Goal: Task Accomplishment & Management: Manage account settings

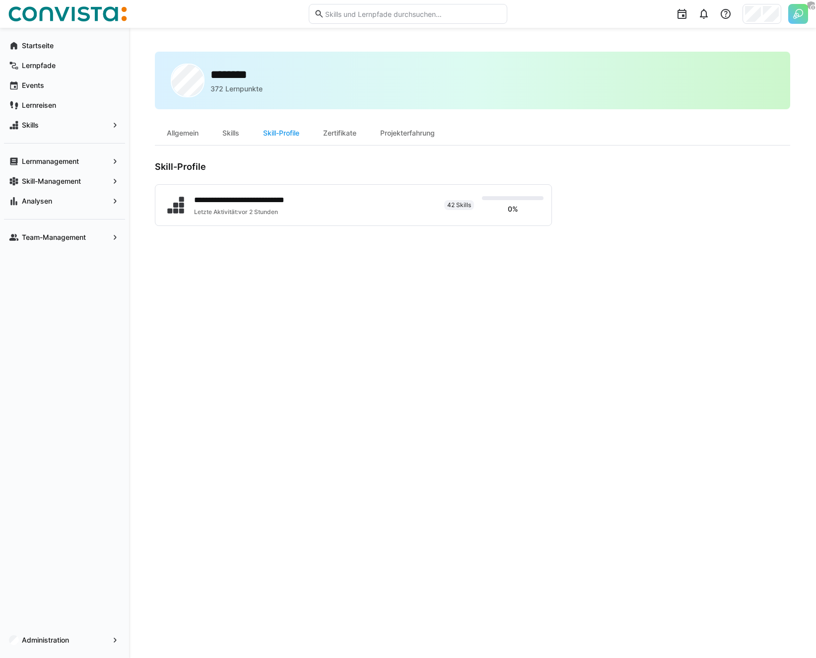
click at [322, 310] on div "**********" at bounding box center [473, 343] width 636 height 583
click at [329, 282] on div "**********" at bounding box center [473, 343] width 636 height 583
click at [336, 156] on div "**********" at bounding box center [473, 343] width 636 height 583
click at [229, 136] on div "Skills" at bounding box center [231, 133] width 41 height 24
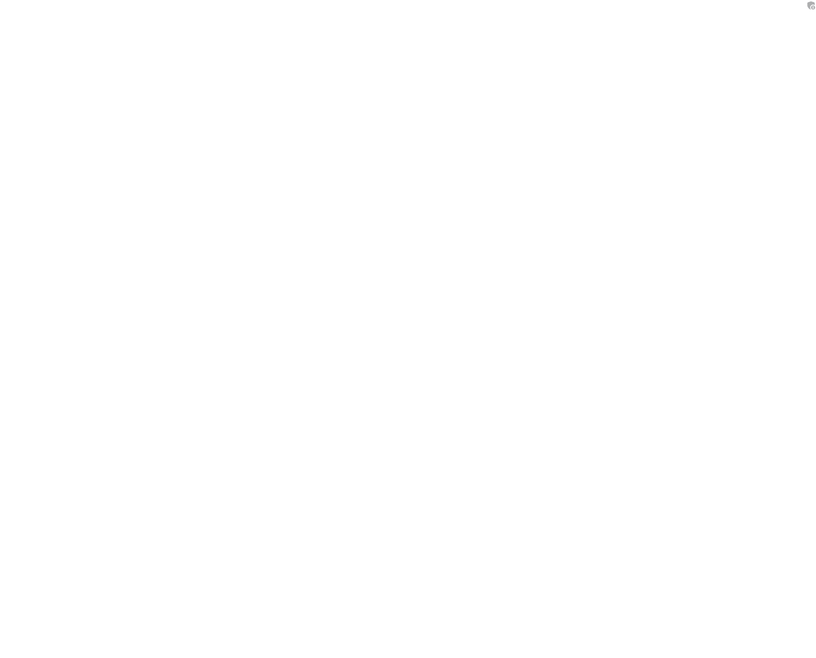
click at [260, 98] on body at bounding box center [408, 329] width 816 height 658
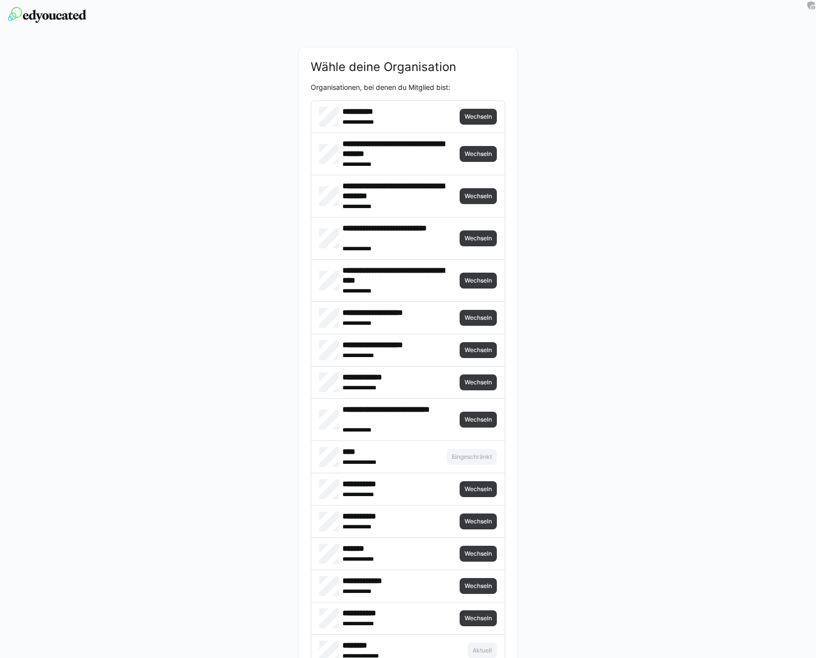
click at [476, 113] on span "Wechseln" at bounding box center [478, 117] width 29 height 8
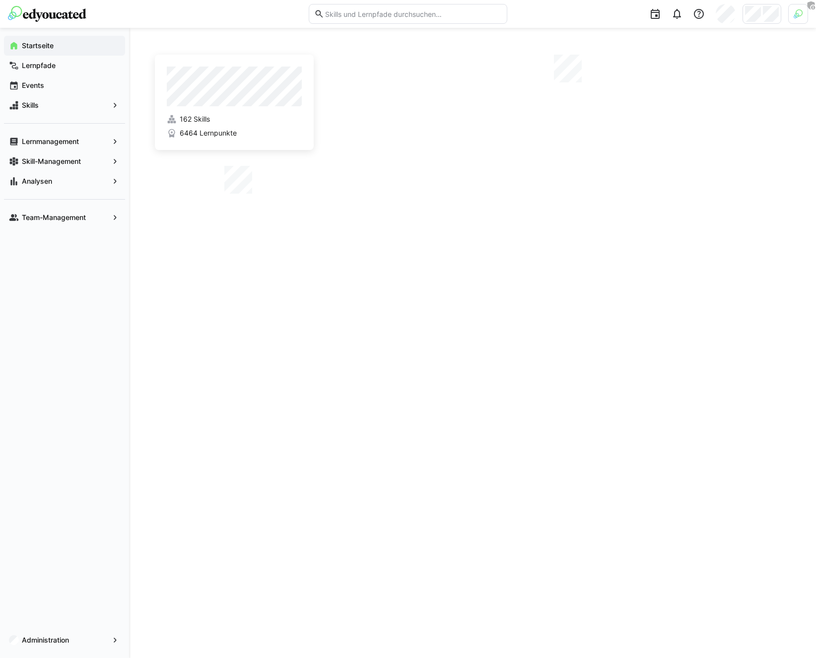
click at [792, 15] on div at bounding box center [799, 14] width 20 height 20
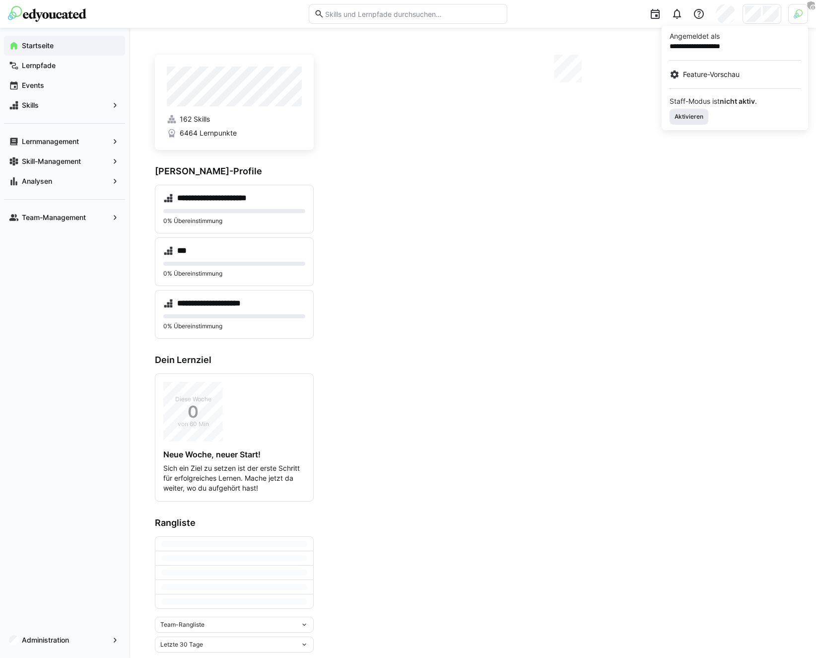
click at [695, 112] on span "Aktivieren" at bounding box center [689, 117] width 39 height 16
click at [759, 6] on div at bounding box center [408, 329] width 816 height 658
click at [759, 6] on body "**********" at bounding box center [408, 329] width 816 height 658
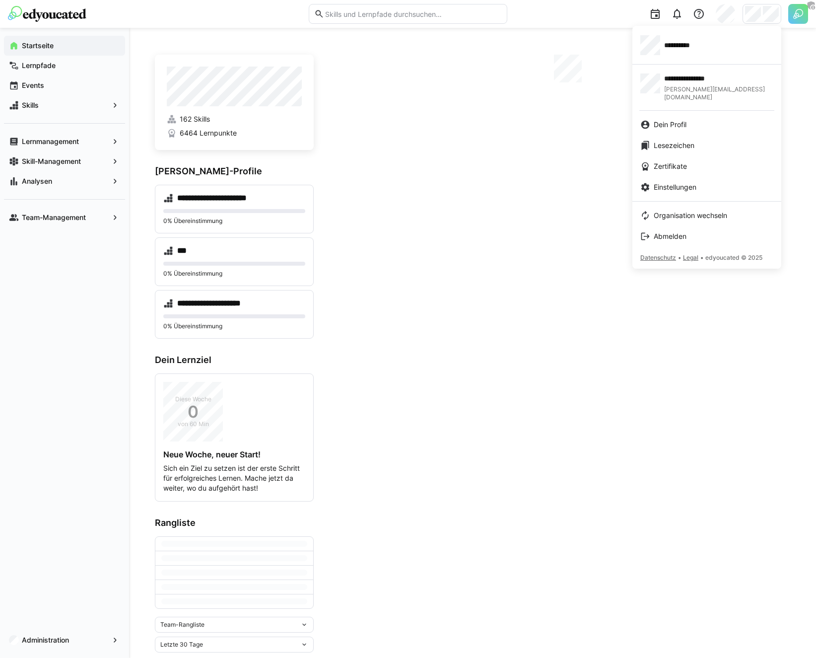
click at [676, 196] on app-user-menu-content "**********" at bounding box center [707, 147] width 149 height 243
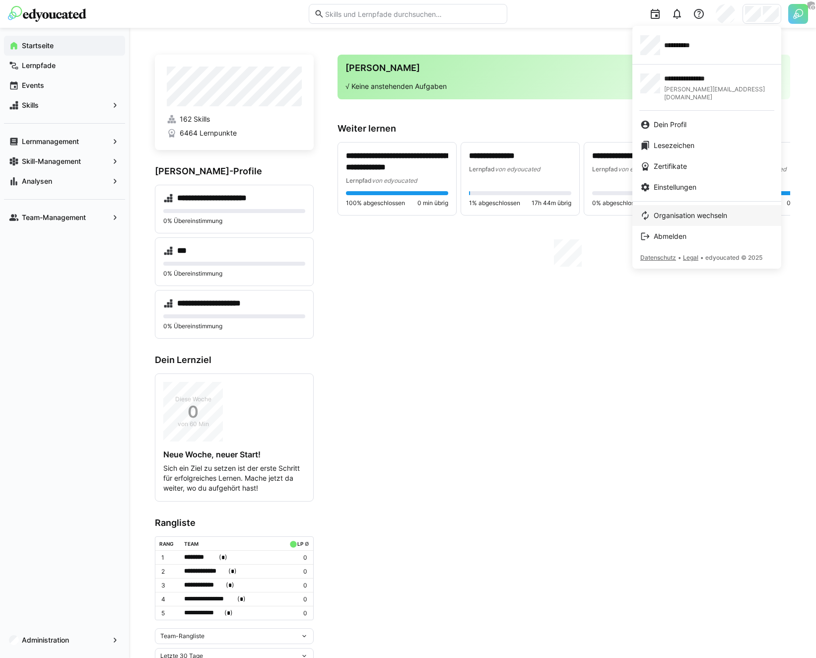
click at [686, 205] on link "Organisation wechseln" at bounding box center [707, 215] width 149 height 21
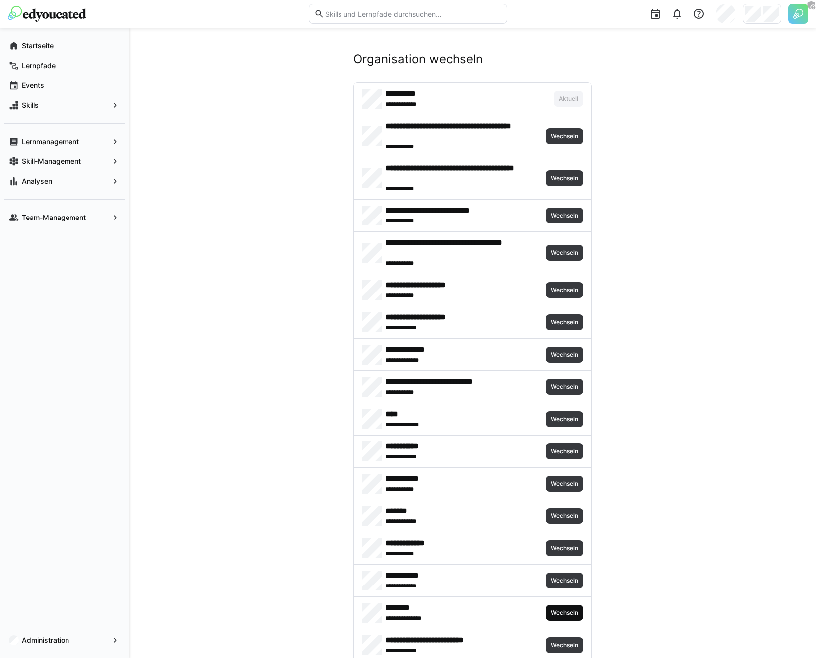
click at [563, 612] on span "Wechseln" at bounding box center [564, 613] width 29 height 8
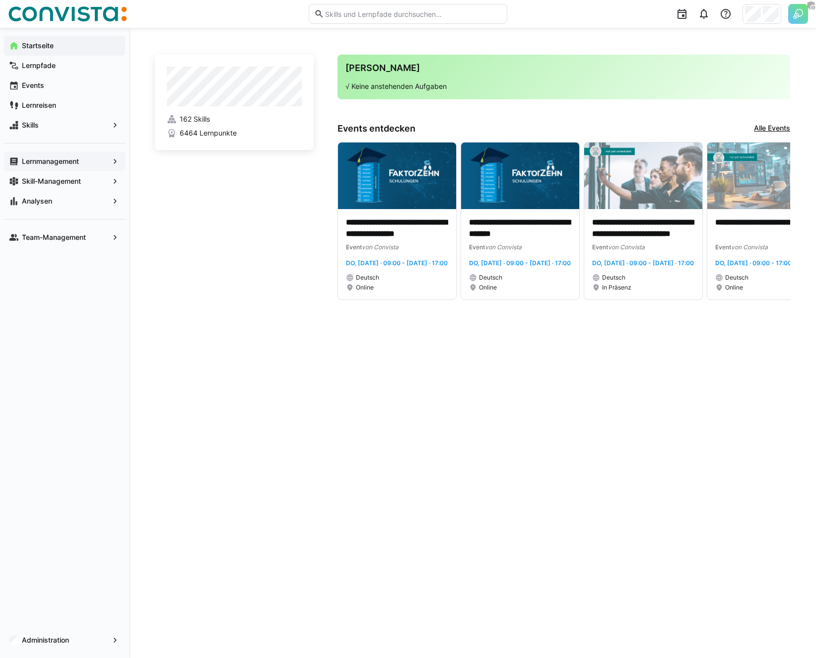
click at [0, 0] on app-navigation-label "Lernmanagement" at bounding box center [0, 0] width 0 height 0
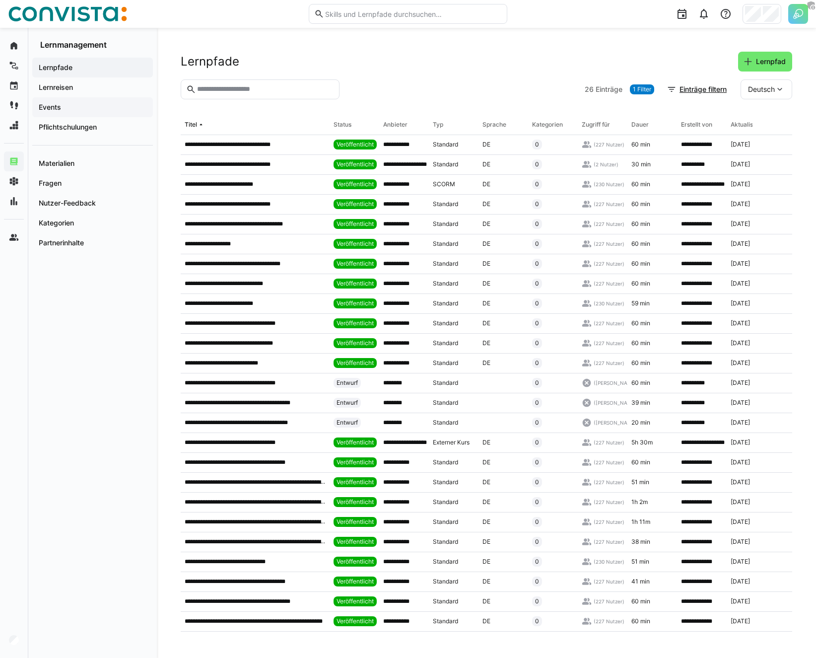
click at [105, 103] on span "Events" at bounding box center [92, 107] width 111 height 10
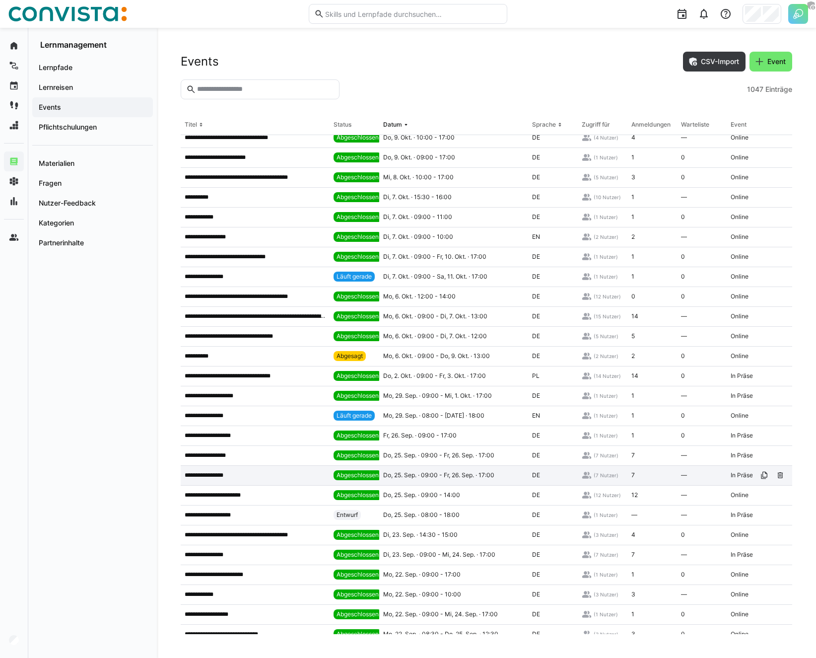
scroll to position [4774, 0]
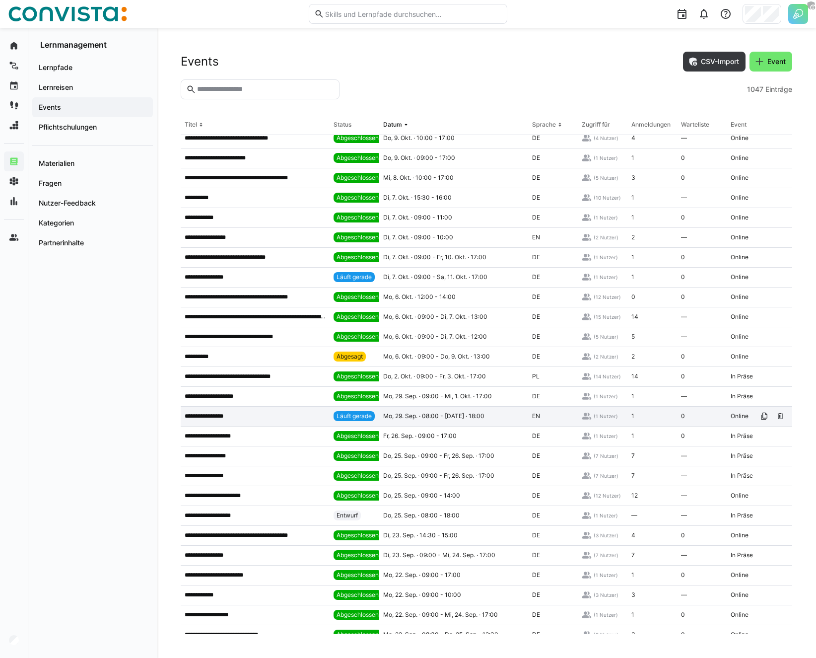
click at [236, 410] on div "**********" at bounding box center [255, 417] width 149 height 20
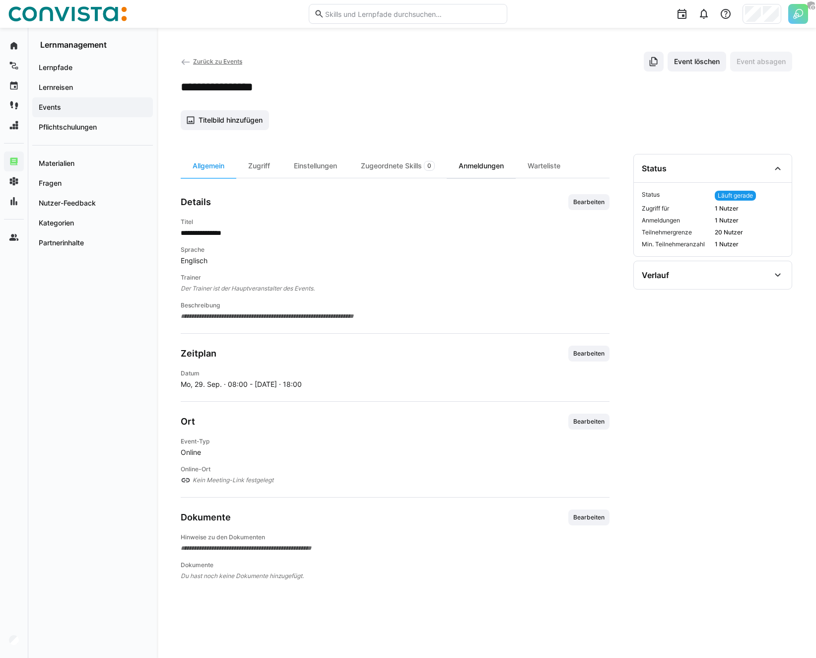
click at [486, 159] on div "Anmeldungen" at bounding box center [481, 166] width 69 height 24
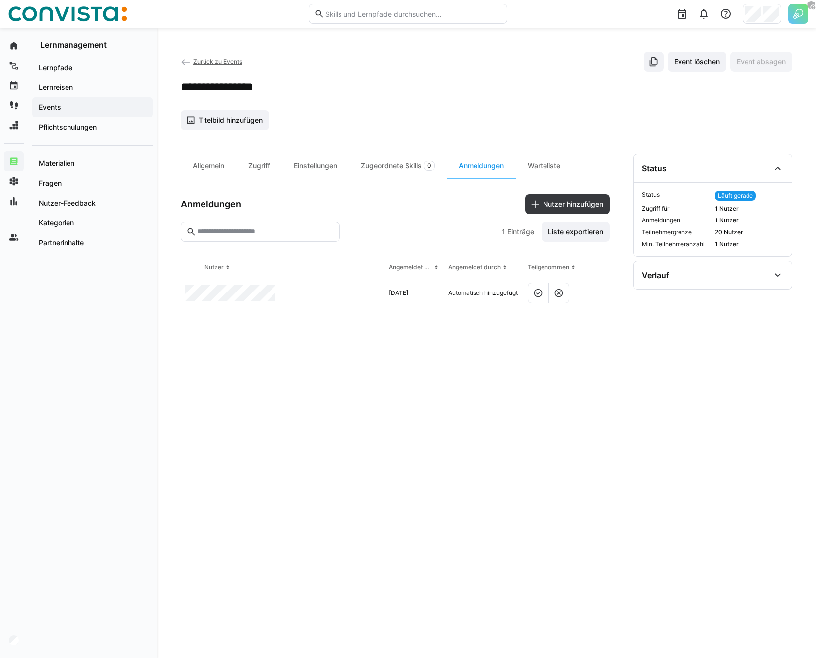
click at [370, 407] on eds-table "Nutzer Angemeldet am Angemeldet durch Teilgenommen 10.10.2025 Automatisch hinzu…" at bounding box center [395, 446] width 429 height 376
click at [216, 64] on span "Zurück zu Events" at bounding box center [217, 61] width 49 height 7
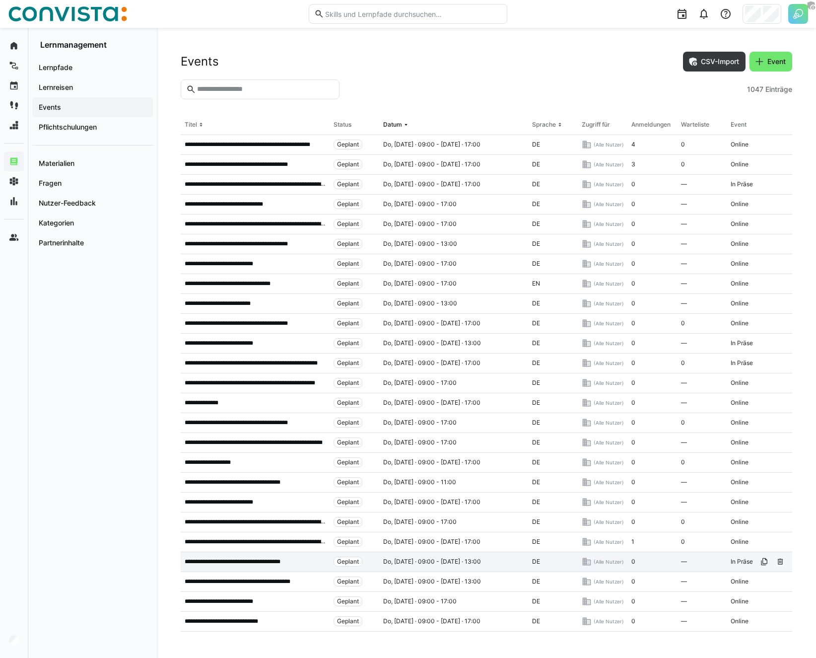
scroll to position [499, 0]
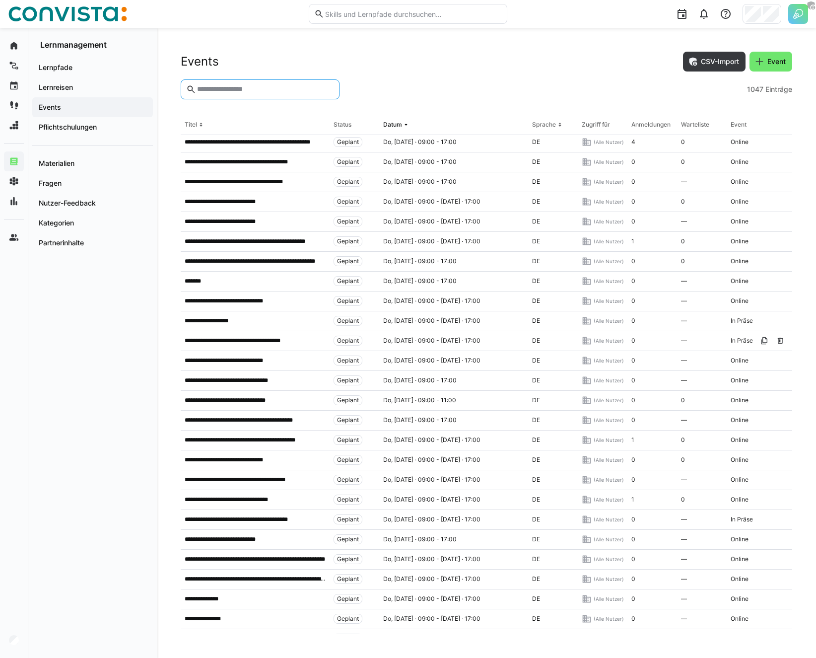
click at [249, 86] on input "text" at bounding box center [265, 89] width 138 height 9
paste input "**********"
type input "**********"
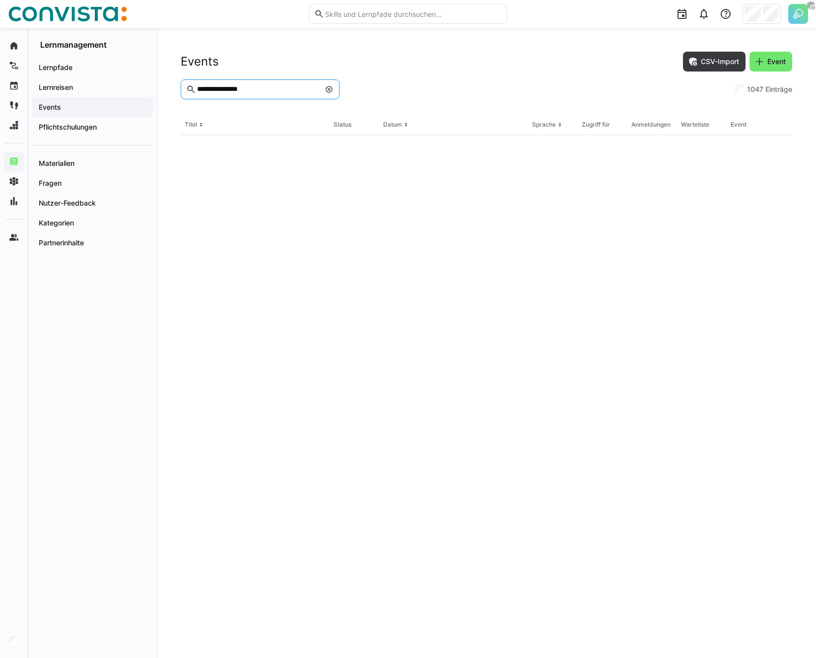
scroll to position [0, 0]
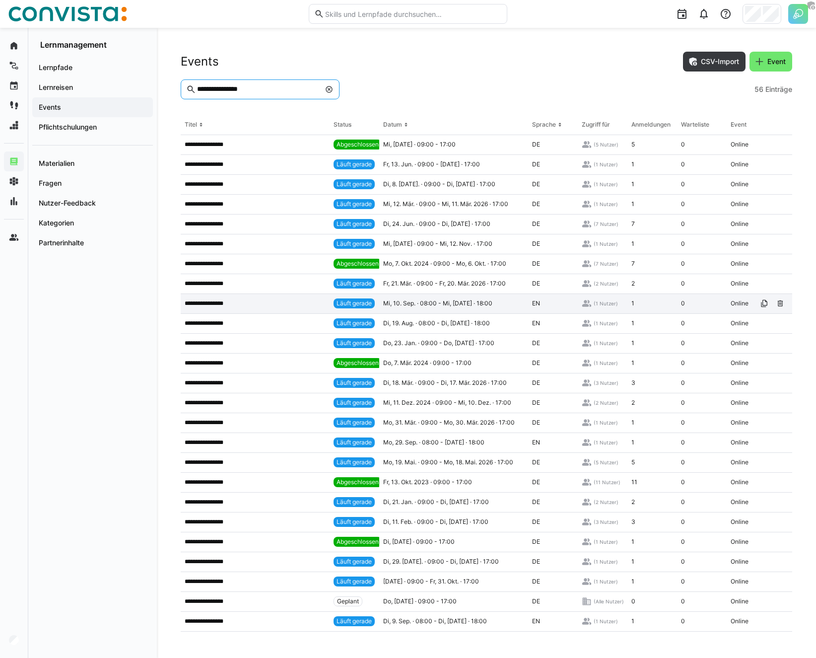
click at [278, 300] on app-table-first-column "**********" at bounding box center [255, 303] width 141 height 8
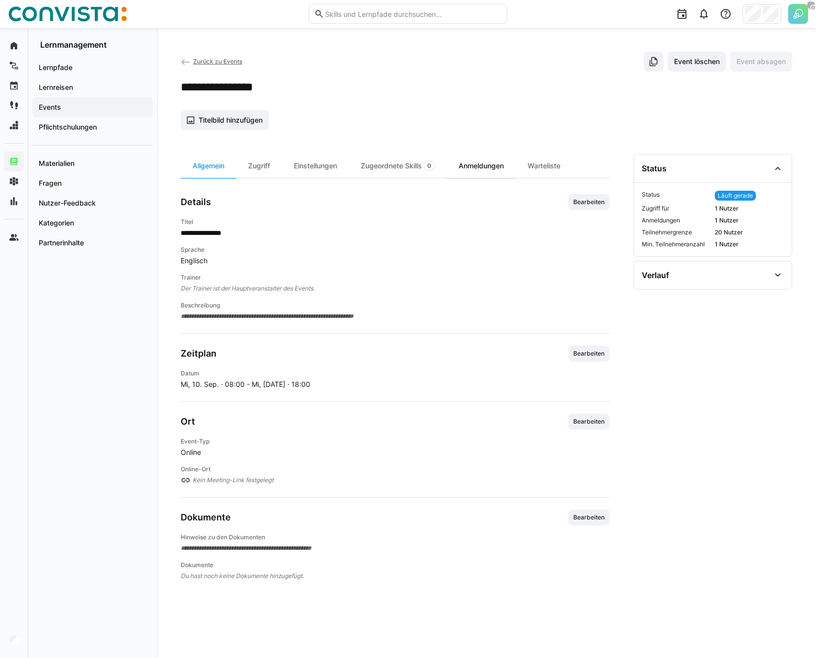
click at [495, 165] on div "Anmeldungen" at bounding box center [481, 166] width 69 height 24
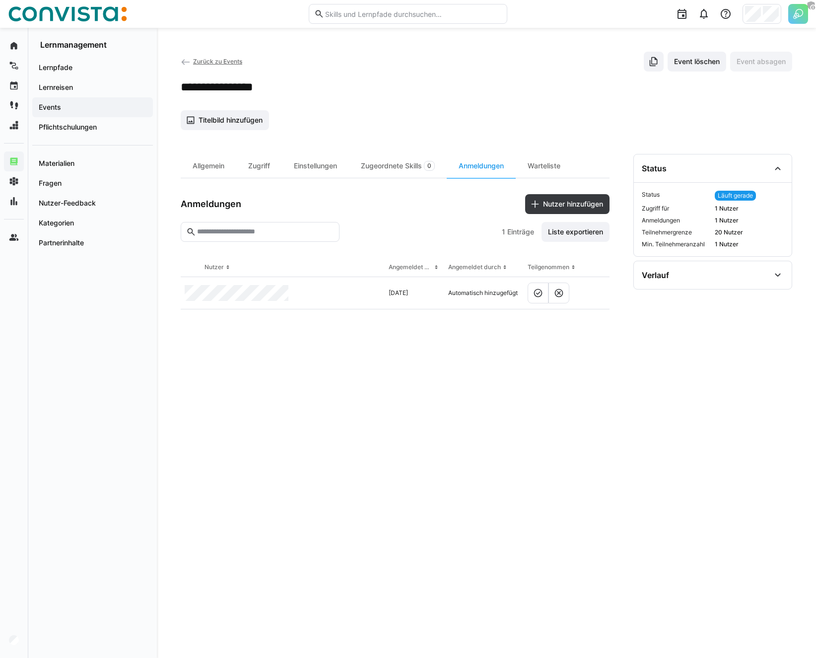
click at [226, 62] on span "Zurück zu Events" at bounding box center [217, 61] width 49 height 7
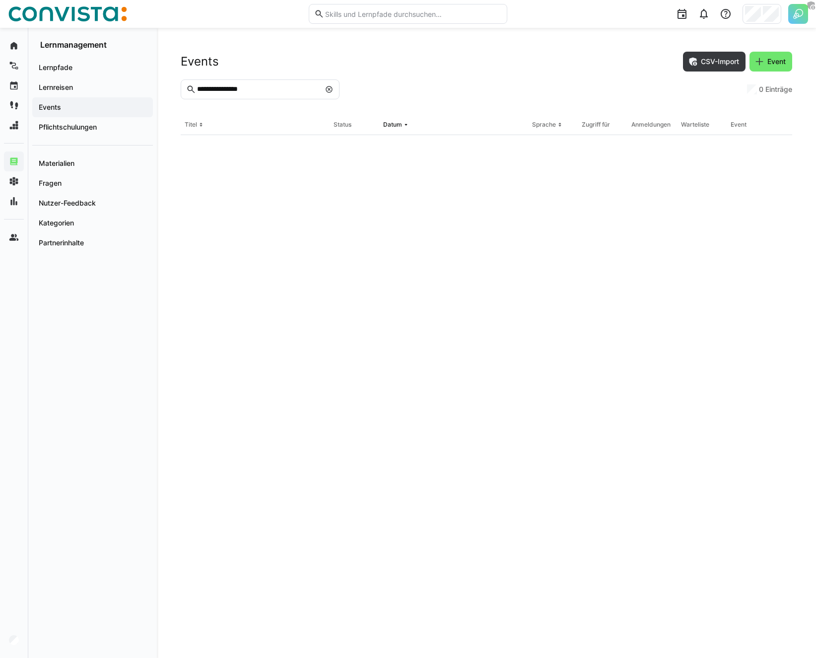
click at [226, 62] on div "Events CSV-Import Event" at bounding box center [487, 62] width 612 height 20
click at [237, 87] on input "**********" at bounding box center [258, 89] width 124 height 9
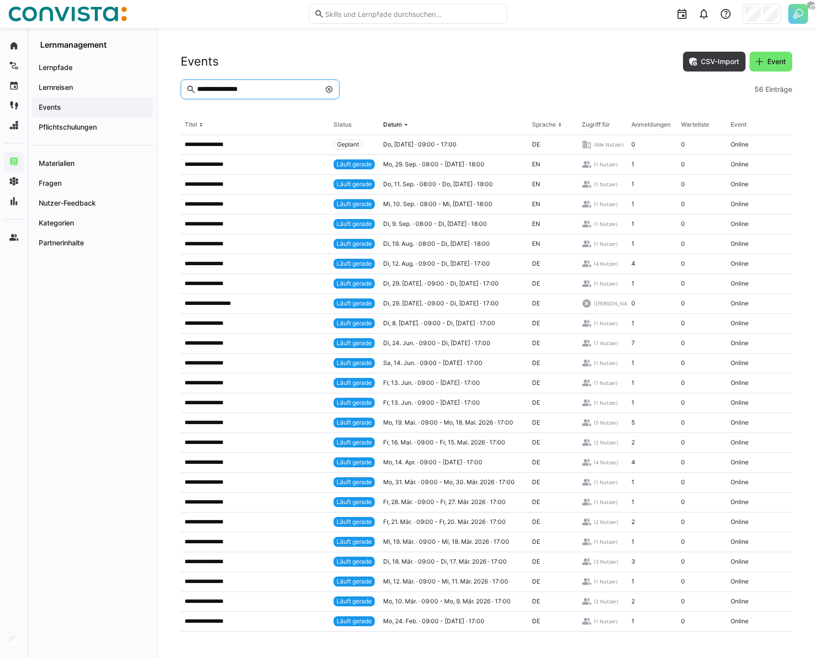
paste input "text"
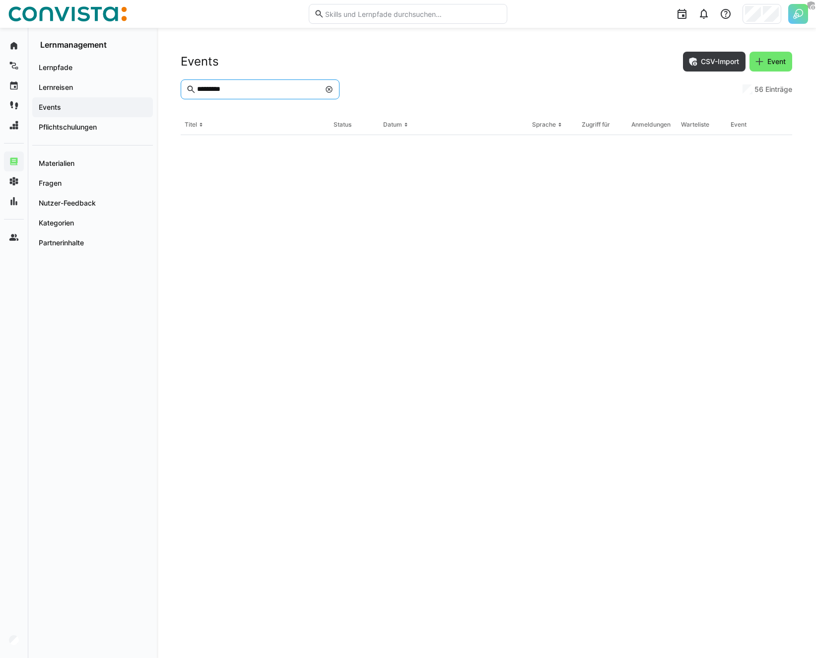
type input "*********"
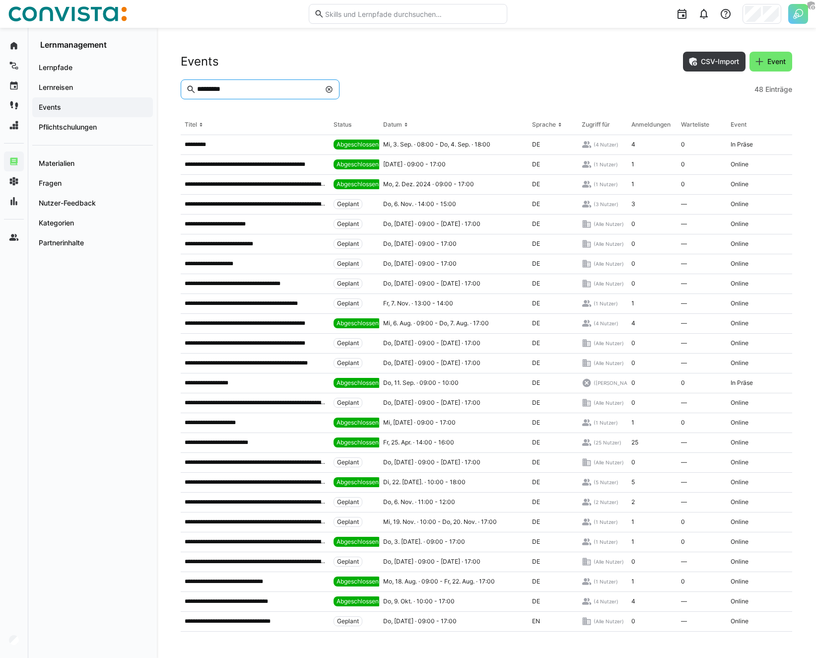
click at [433, 63] on div "Events CSV-Import Event" at bounding box center [487, 62] width 612 height 20
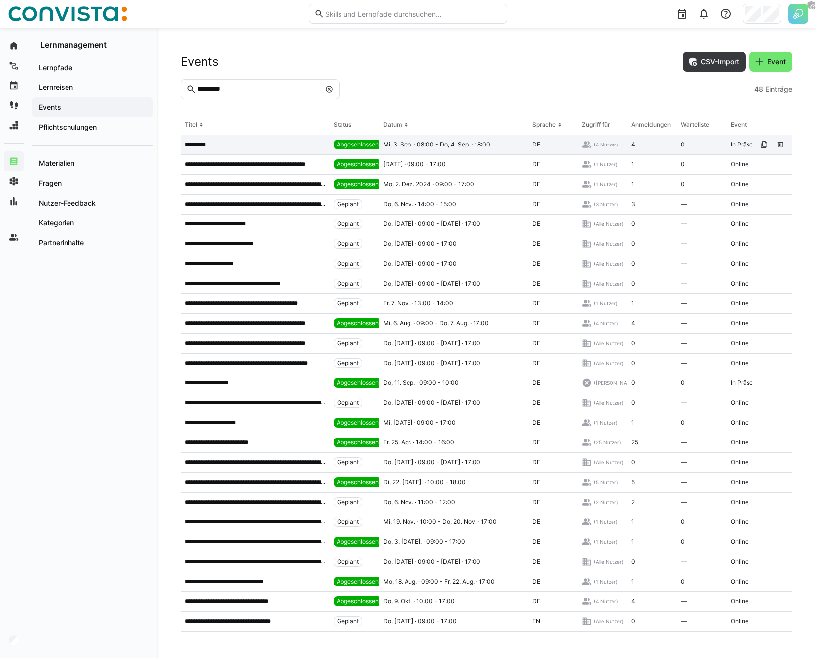
click at [293, 149] on div "*********" at bounding box center [255, 145] width 149 height 20
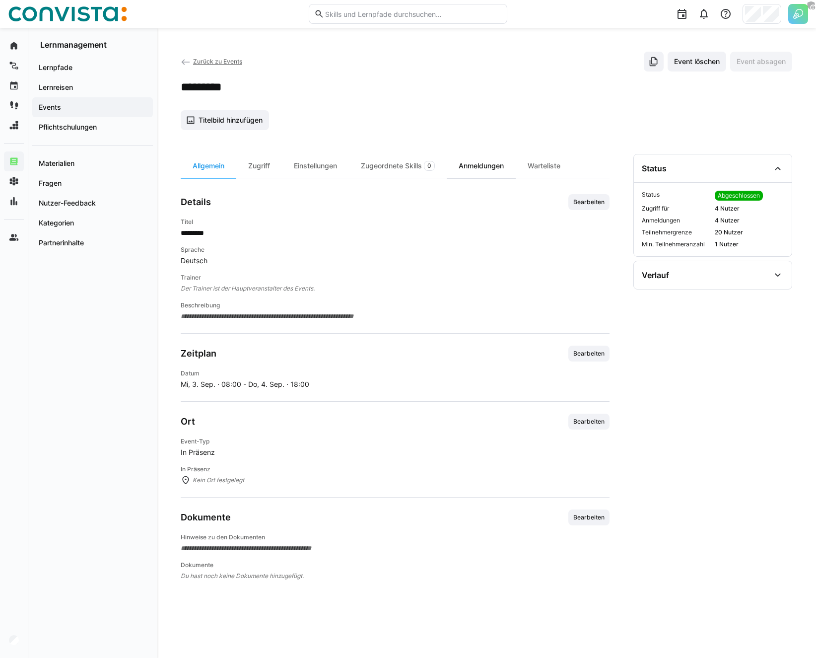
click at [477, 169] on div "Anmeldungen" at bounding box center [481, 166] width 69 height 24
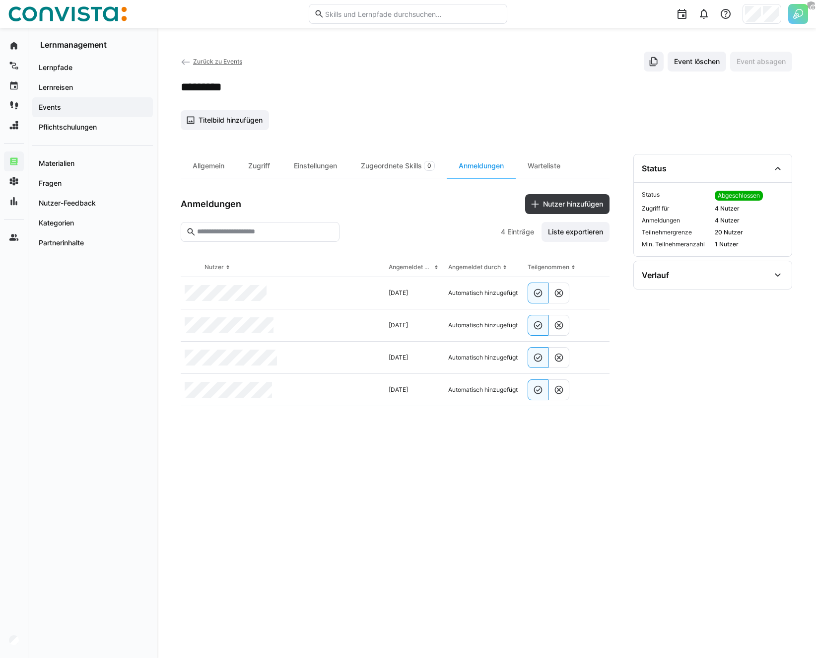
click at [463, 121] on app-add-entity-cover-image-button "Titelbild hinzufügen" at bounding box center [487, 120] width 612 height 20
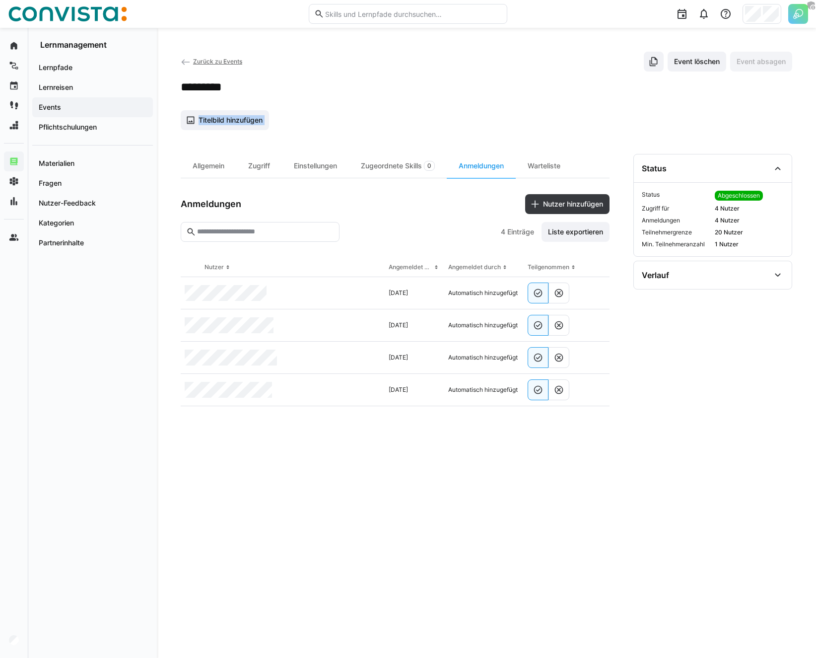
click at [460, 121] on app-add-entity-cover-image-button "Titelbild hinzufügen" at bounding box center [487, 120] width 612 height 20
click at [416, 110] on app-add-entity-cover-image-button "Titelbild hinzufügen" at bounding box center [487, 120] width 612 height 20
click at [198, 63] on span "Zurück zu Events" at bounding box center [217, 61] width 49 height 7
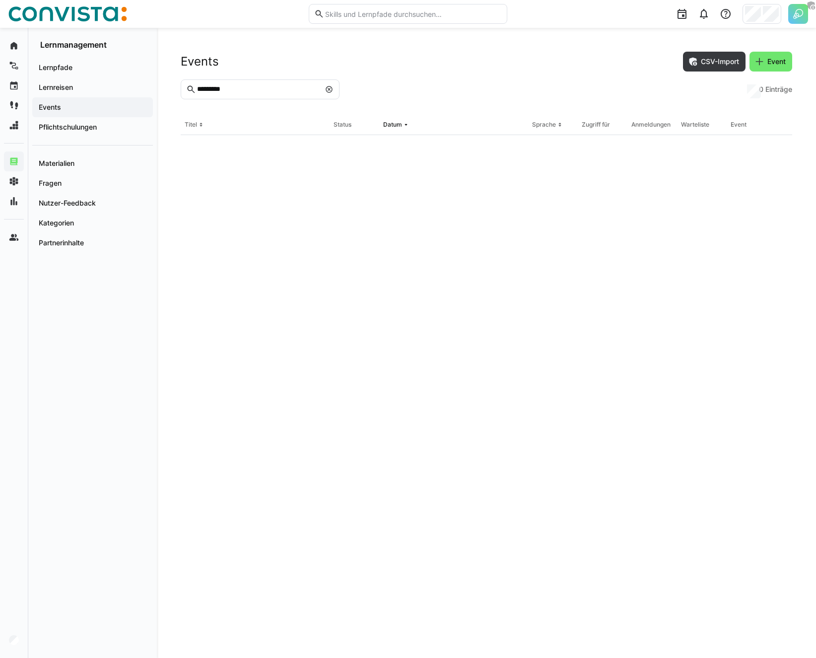
click at [229, 41] on div "Events CSV-Import Event ********* 0 Einträge Titel Status Datum Sprache Zugriff…" at bounding box center [487, 343] width 660 height 630
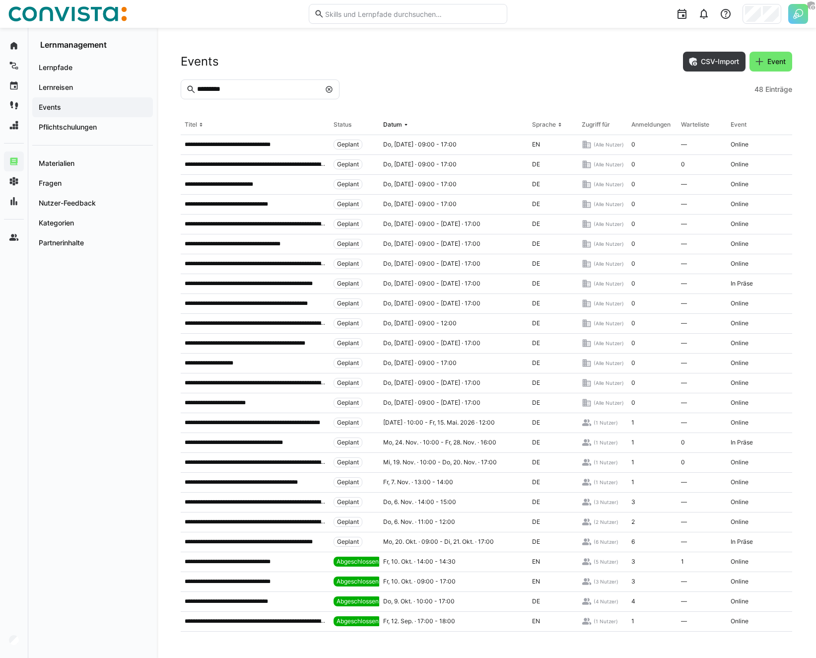
click at [76, 17] on img at bounding box center [67, 14] width 119 height 16
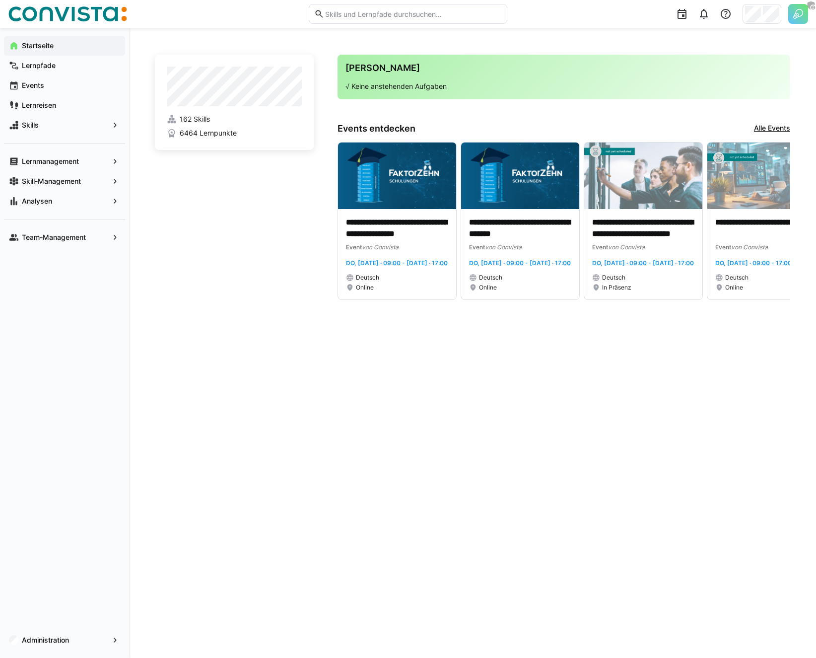
click at [586, 353] on div "**********" at bounding box center [473, 343] width 636 height 583
click at [762, 22] on div at bounding box center [762, 14] width 39 height 20
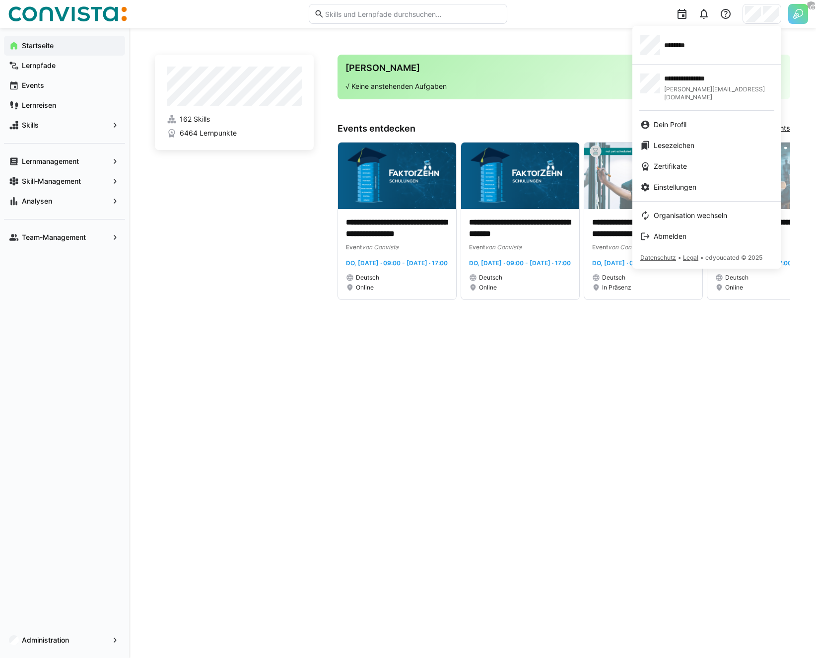
click at [710, 201] on div at bounding box center [707, 201] width 149 height 0
click at [718, 211] on span "Organisation wechseln" at bounding box center [691, 216] width 74 height 10
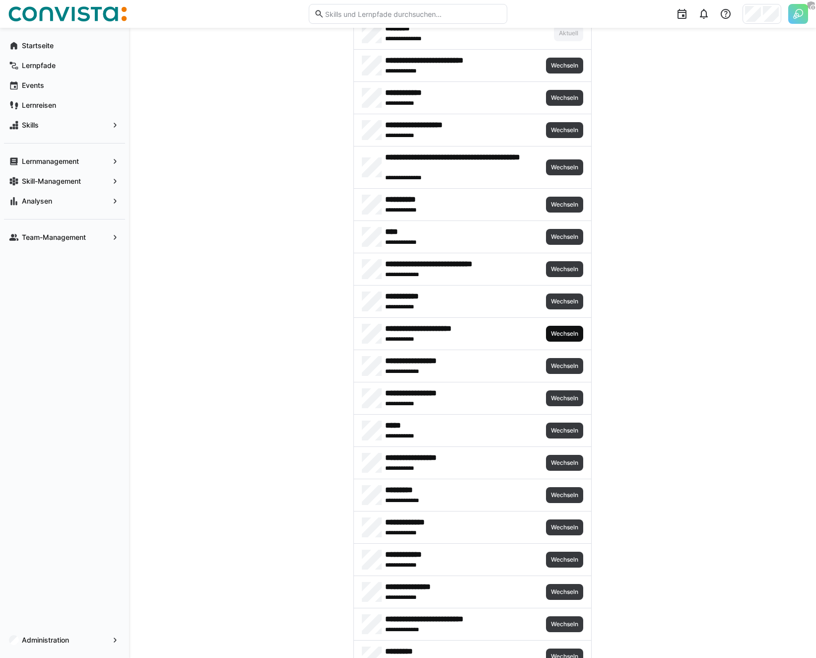
click at [566, 333] on span "Wechseln" at bounding box center [564, 334] width 29 height 8
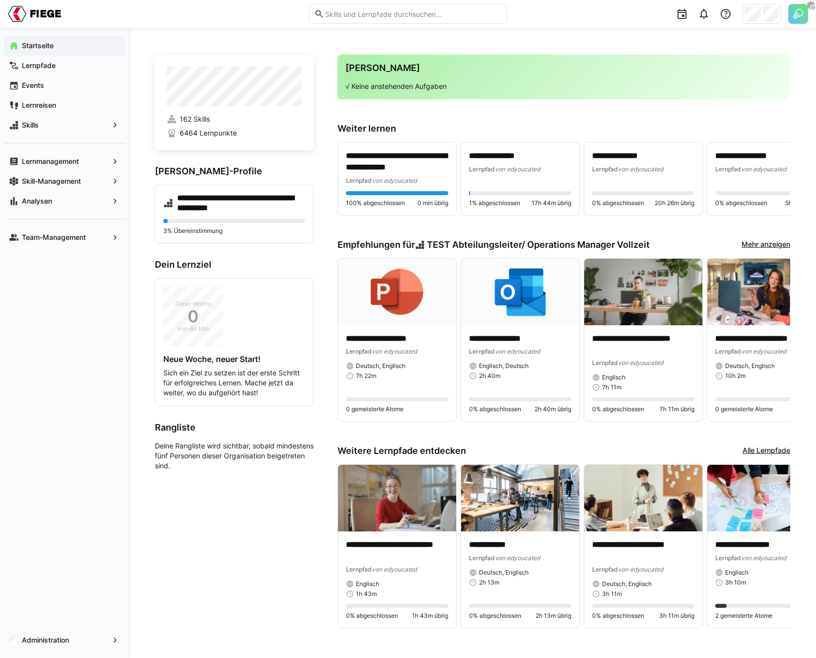
click at [154, 267] on div "**********" at bounding box center [472, 346] width 687 height 637
click at [0, 0] on app-navigation-label "Administration" at bounding box center [0, 0] width 0 height 0
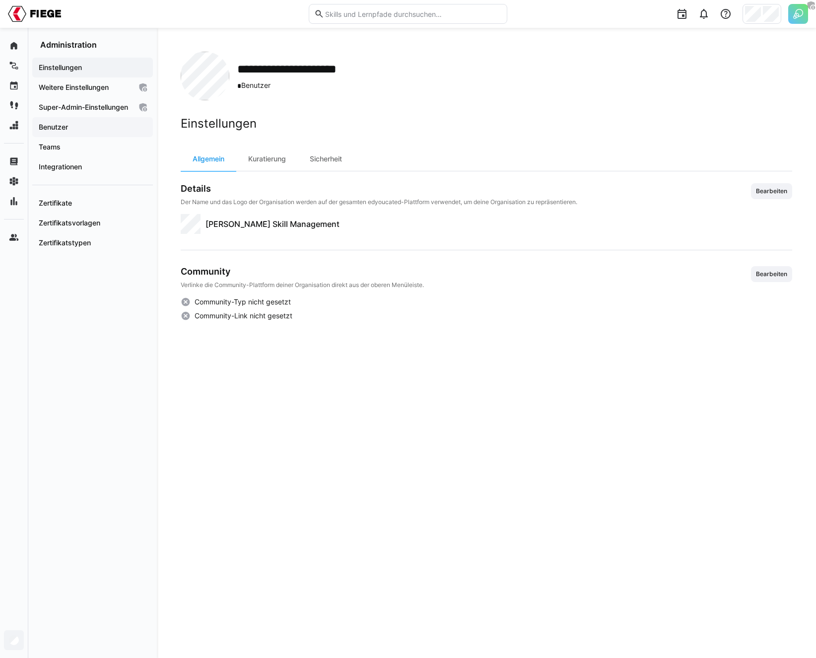
click at [70, 137] on div "Benutzer" at bounding box center [92, 127] width 121 height 20
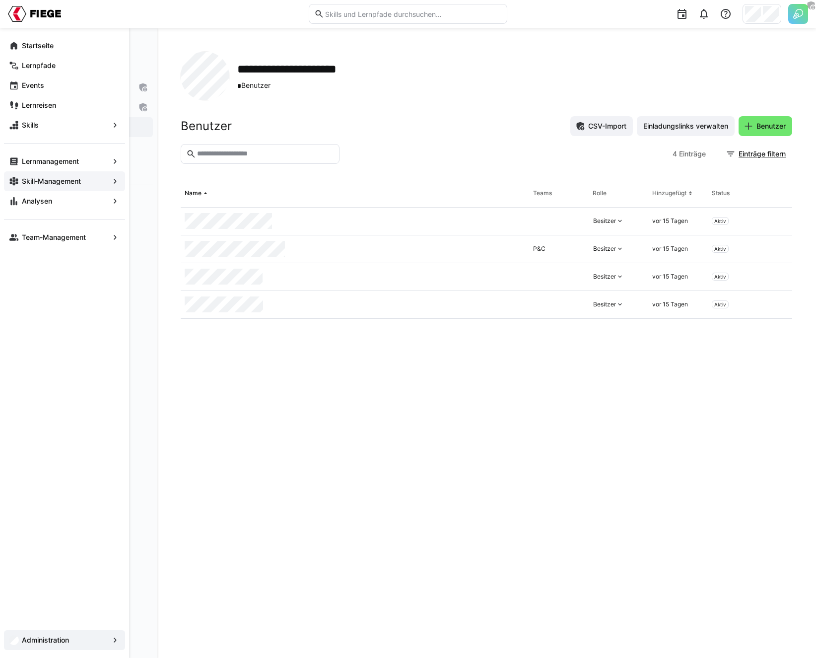
click at [0, 0] on app-navigation-label "Skill-Management" at bounding box center [0, 0] width 0 height 0
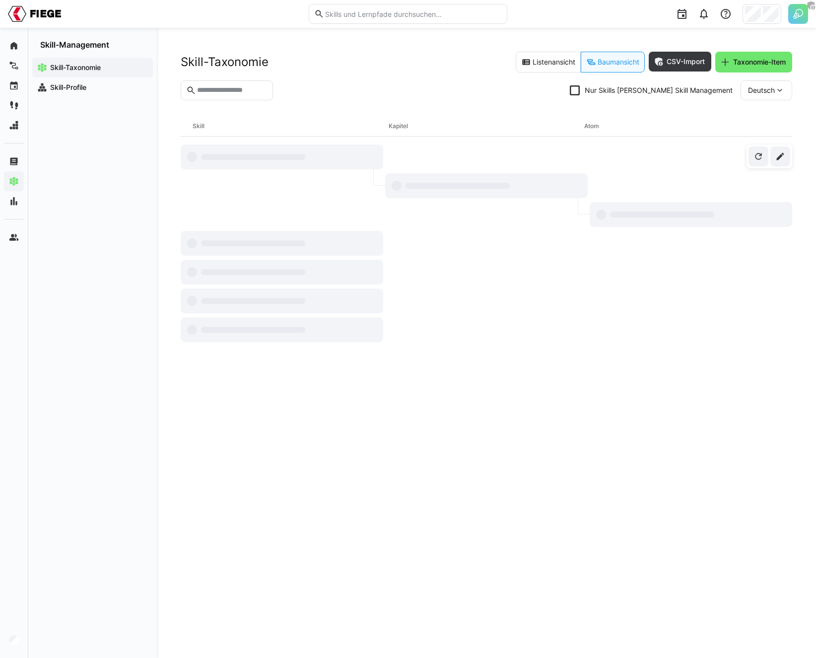
click at [580, 93] on icon at bounding box center [575, 90] width 10 height 10
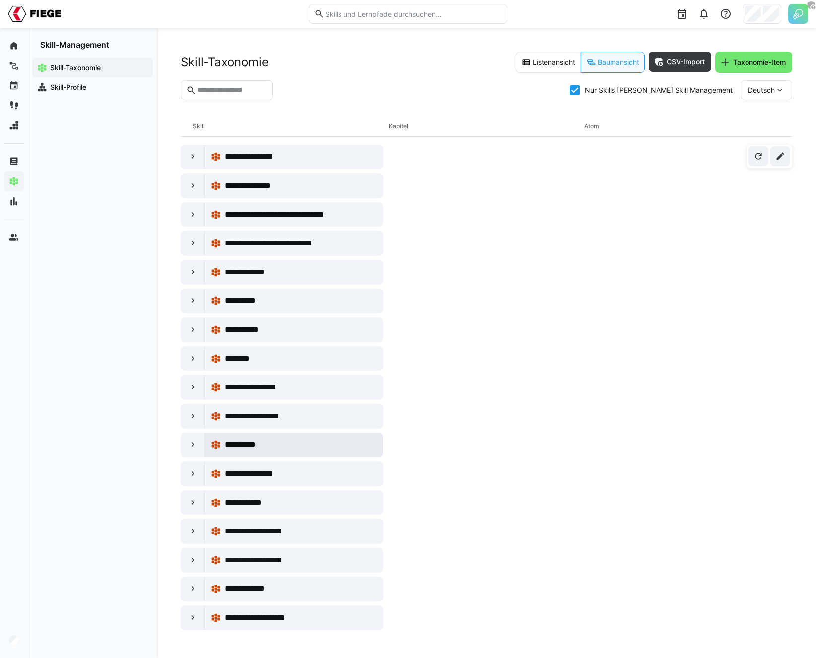
scroll to position [374, 0]
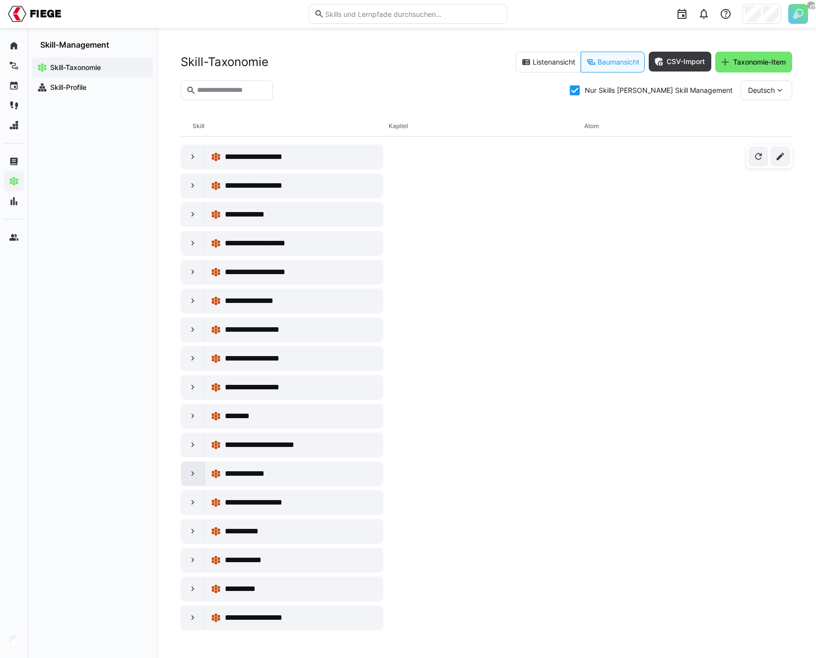
click at [194, 475] on eds-icon at bounding box center [193, 474] width 10 height 10
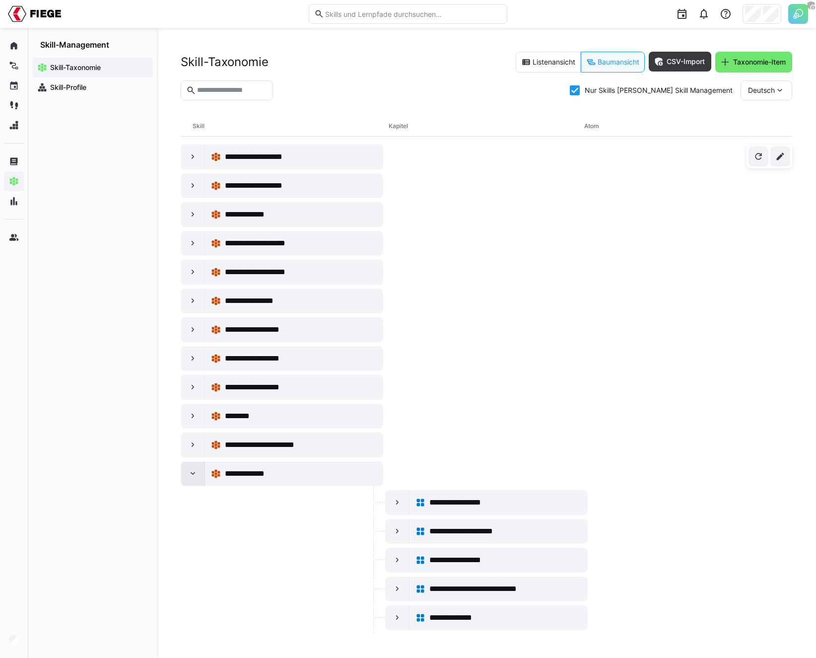
click at [194, 475] on eds-icon at bounding box center [193, 474] width 10 height 10
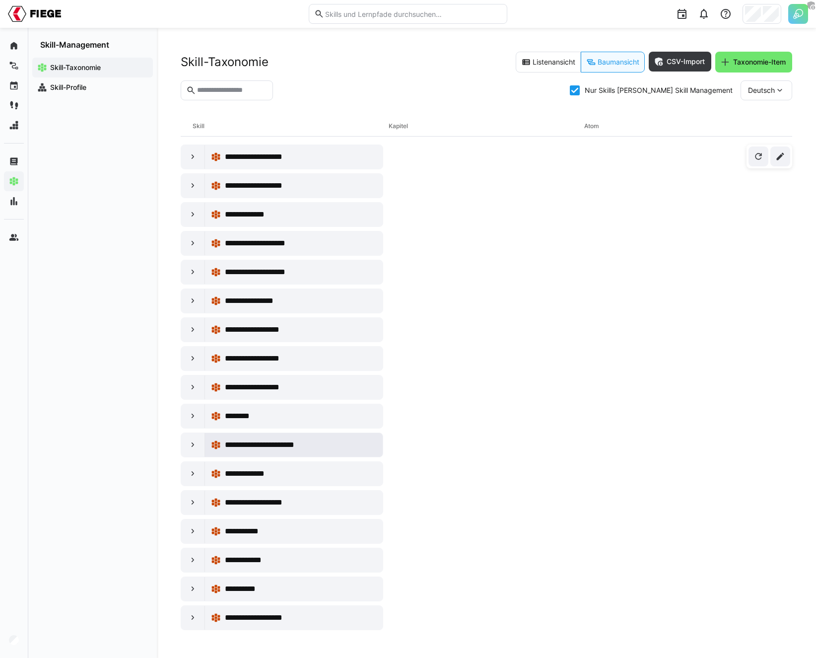
click at [206, 438] on div "**********" at bounding box center [294, 445] width 178 height 24
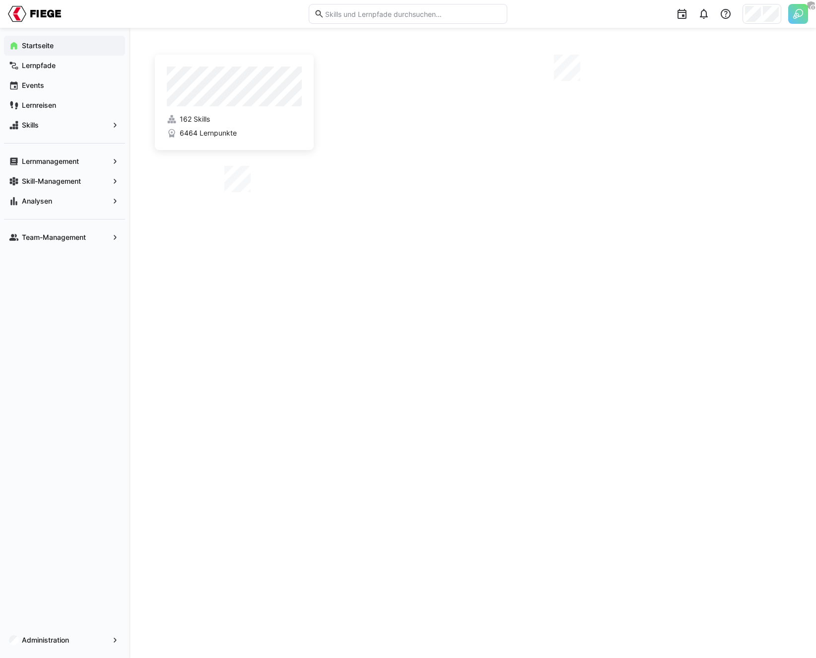
click at [791, 16] on img at bounding box center [799, 14] width 20 height 20
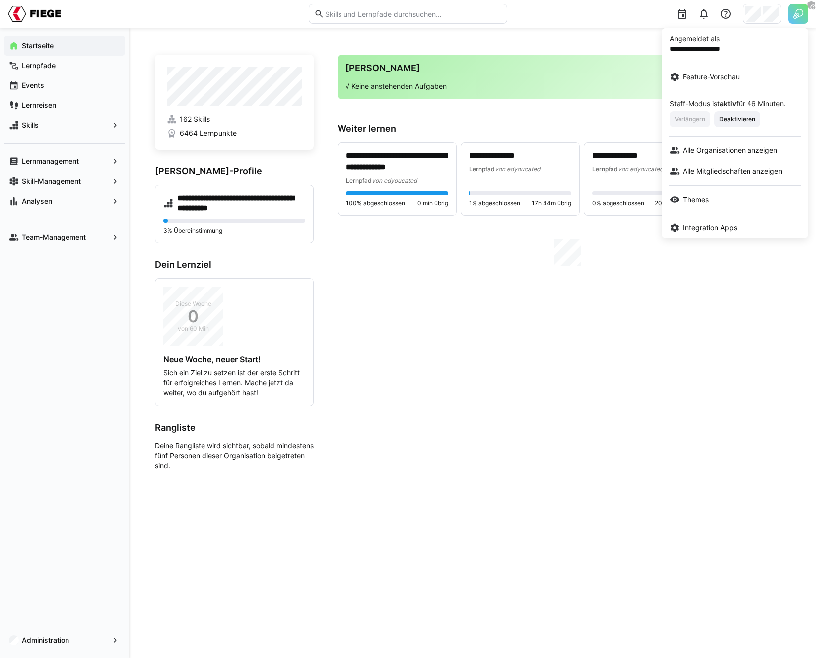
click at [762, 13] on div at bounding box center [408, 329] width 816 height 658
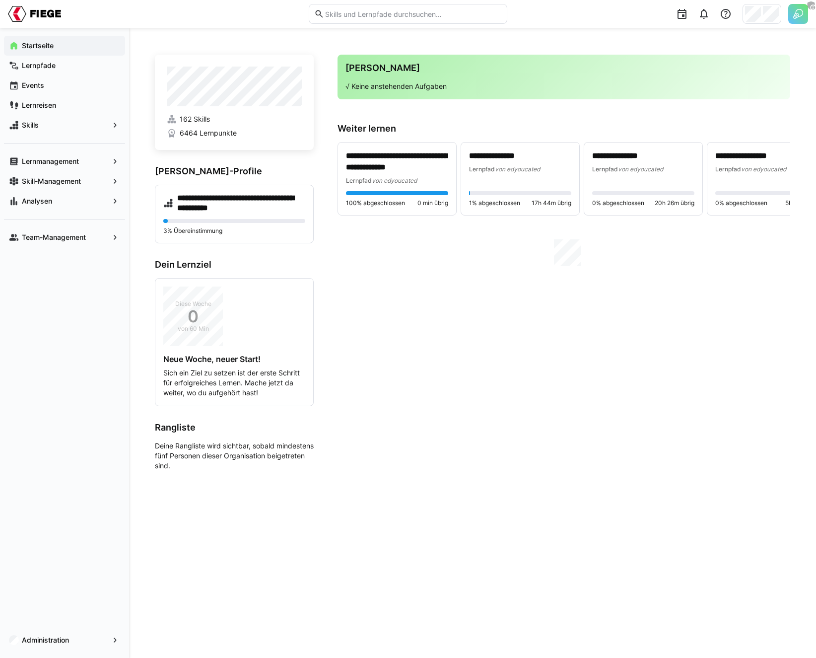
click at [762, 13] on div at bounding box center [762, 14] width 39 height 20
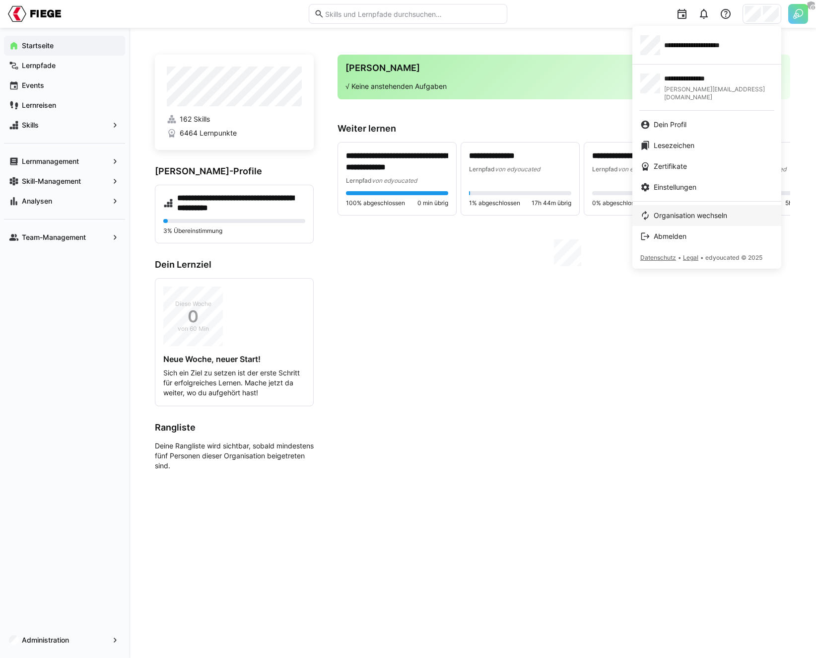
click at [719, 211] on span "Organisation wechseln" at bounding box center [691, 216] width 74 height 10
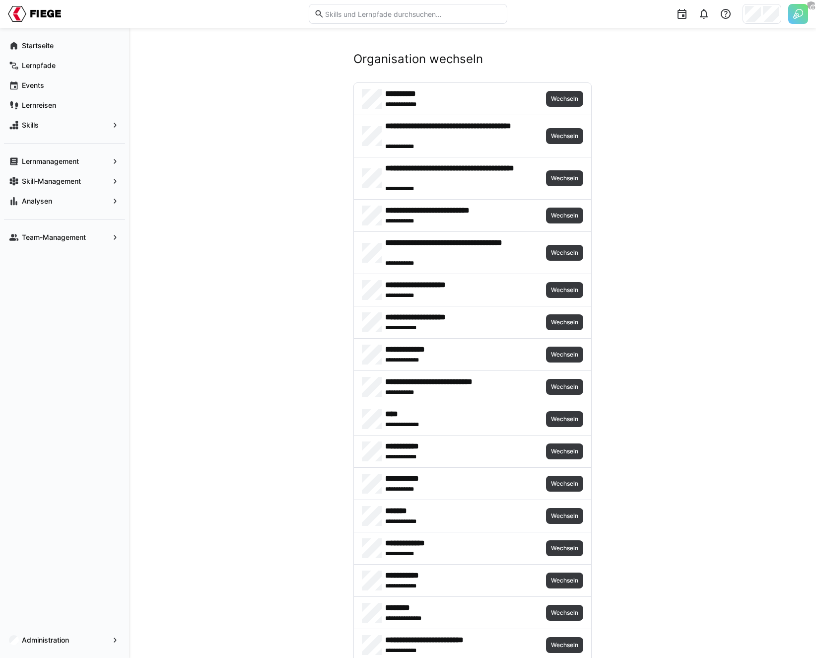
scroll to position [19, 0]
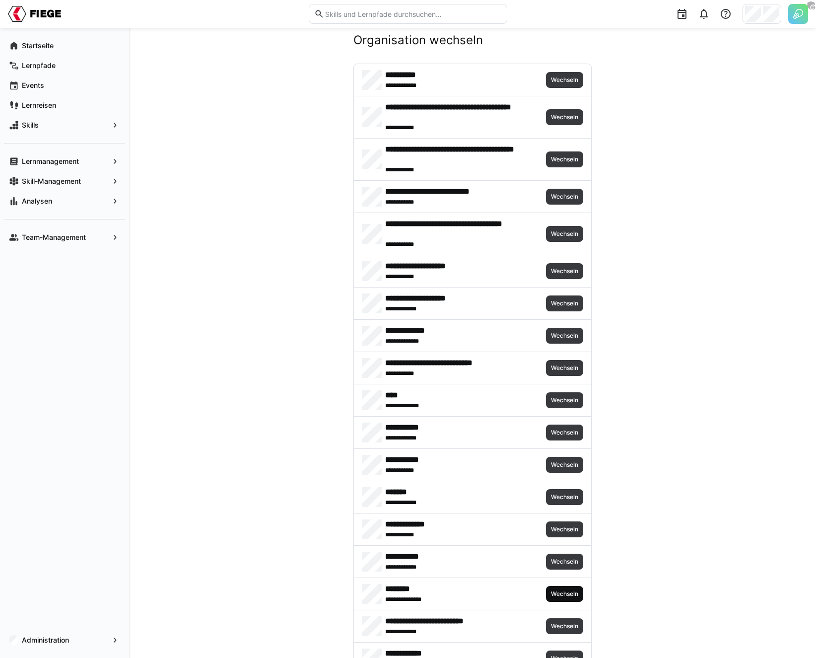
click at [560, 593] on span "Wechseln" at bounding box center [564, 594] width 29 height 8
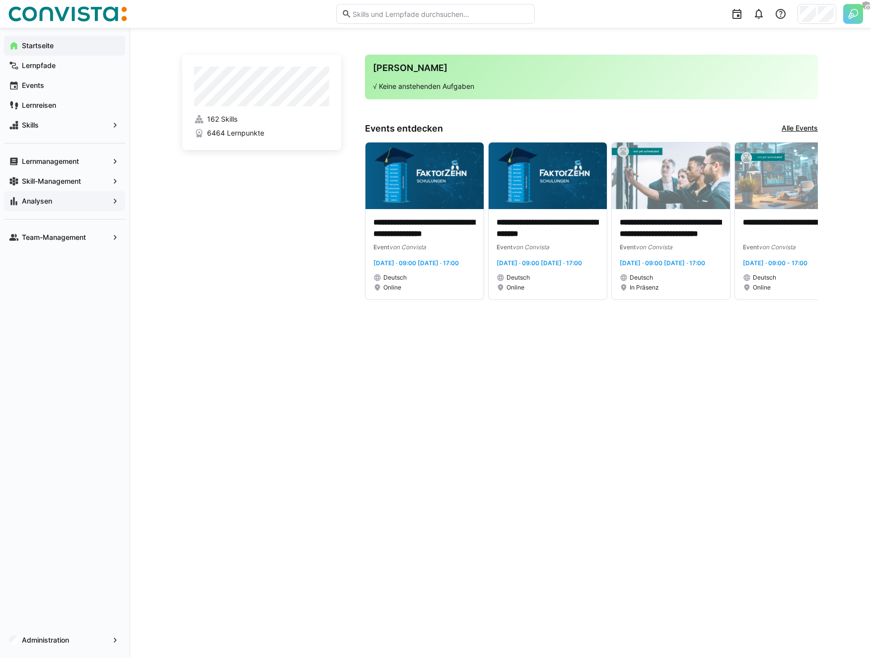
click at [50, 205] on span "Analysen" at bounding box center [64, 201] width 88 height 10
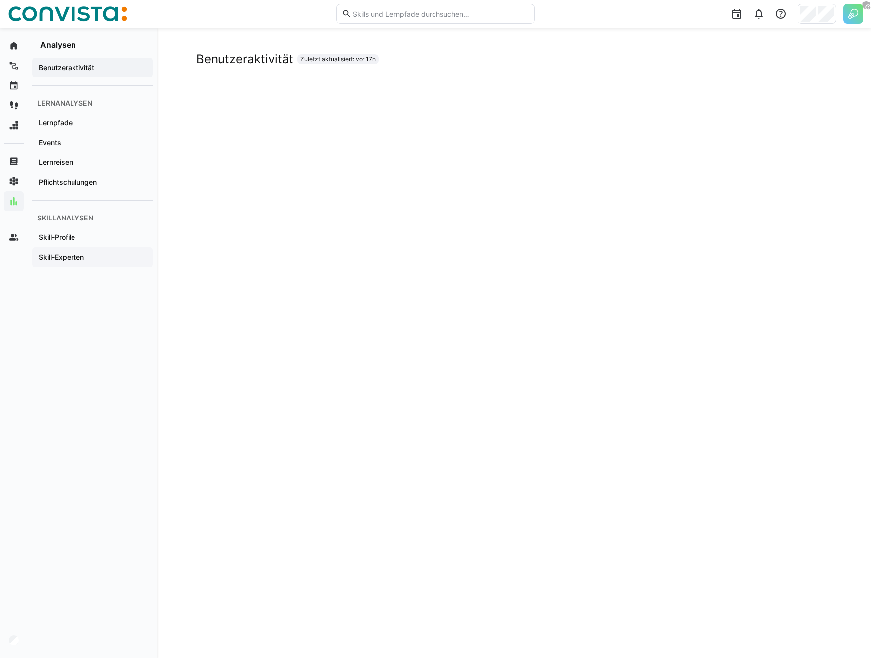
click at [0, 0] on app-navigation-label "Skill-Experten" at bounding box center [0, 0] width 0 height 0
click at [816, 187] on div "Skill-Experten Zuletzt aktualisiert: vor 17h" at bounding box center [514, 343] width 714 height 630
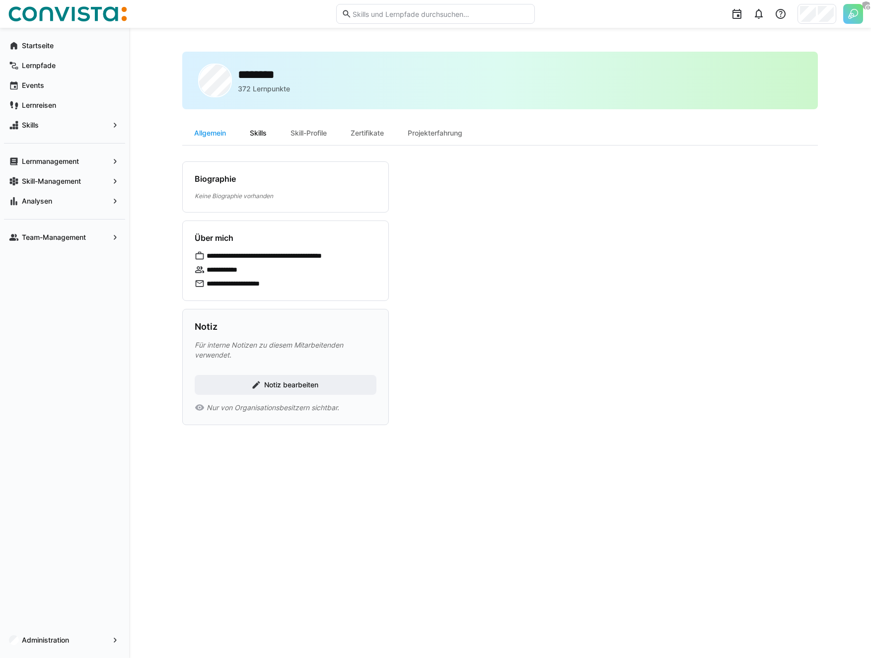
click at [261, 132] on div "Skills" at bounding box center [258, 133] width 41 height 24
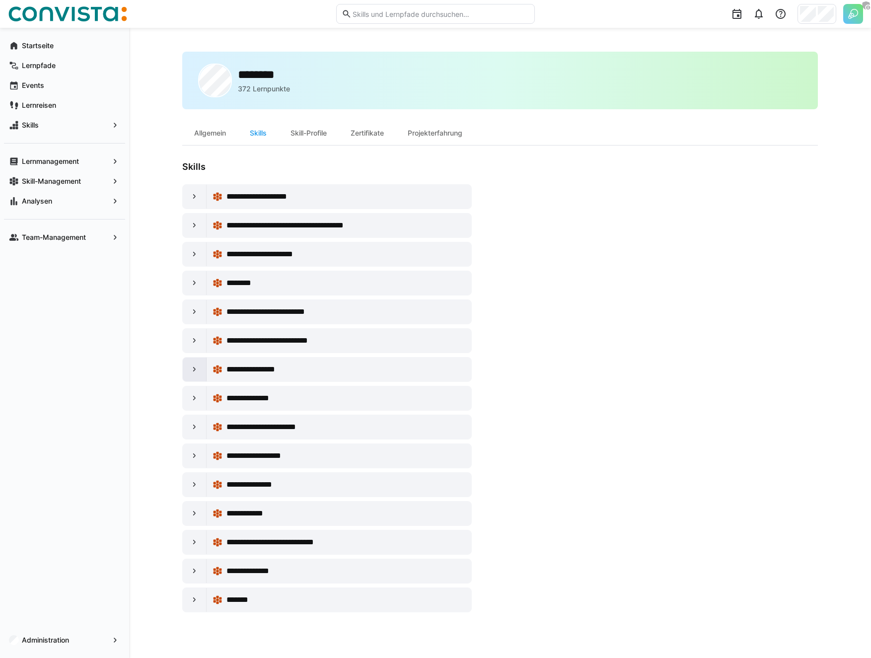
click at [193, 365] on eds-icon at bounding box center [195, 370] width 10 height 10
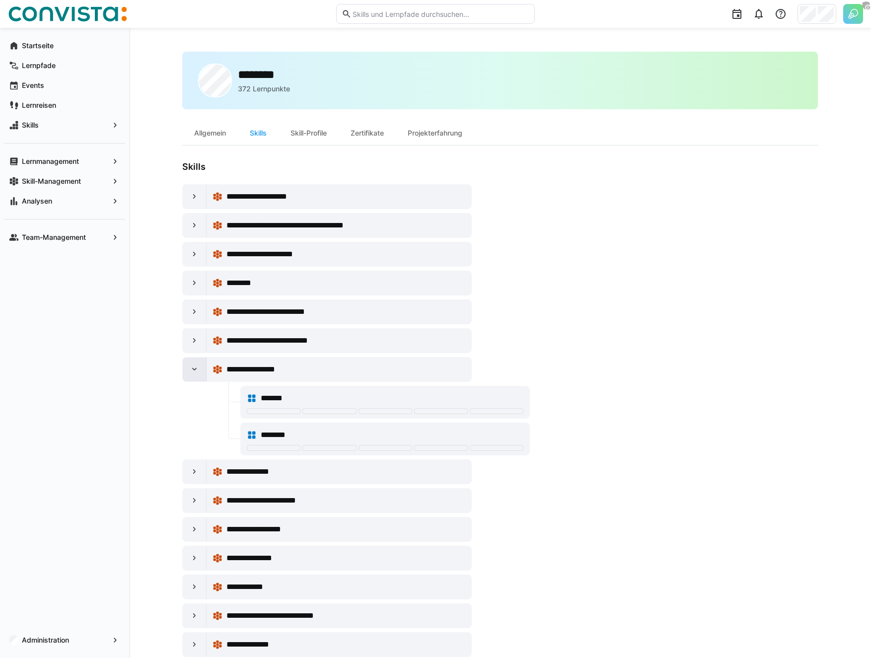
click at [193, 365] on eds-icon at bounding box center [195, 370] width 10 height 10
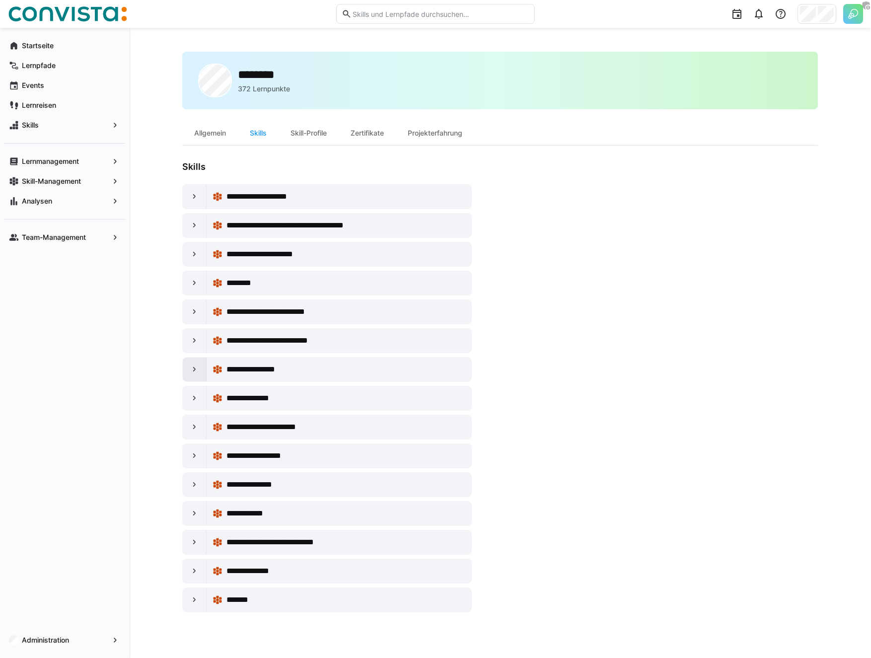
click at [193, 365] on eds-icon at bounding box center [195, 370] width 10 height 10
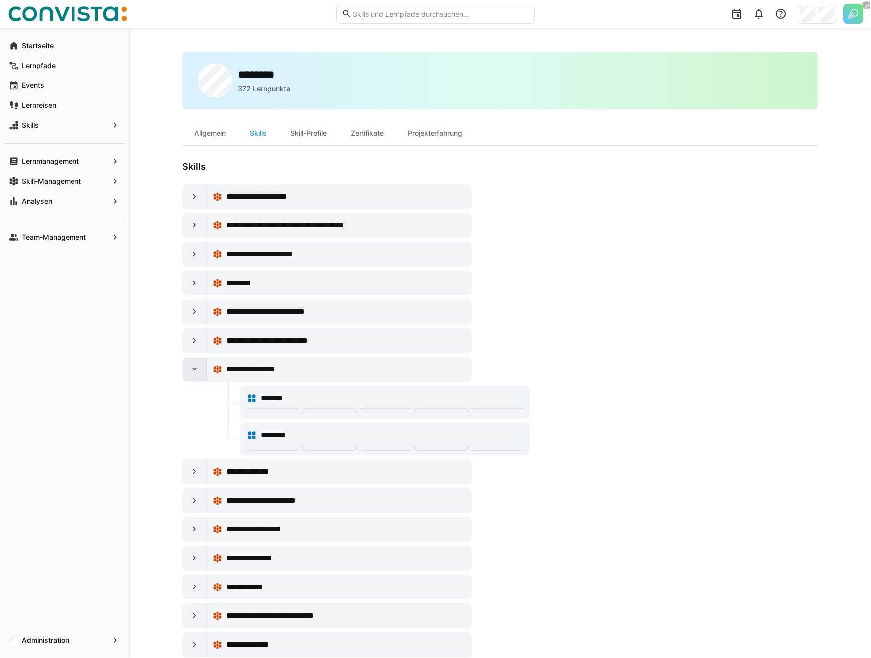
click at [193, 365] on eds-icon at bounding box center [195, 370] width 10 height 10
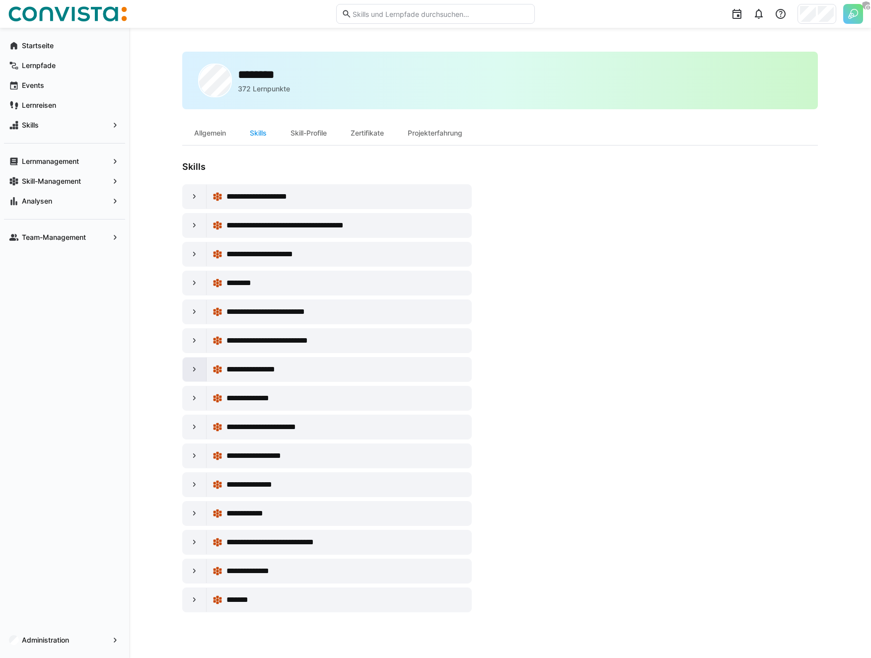
click at [193, 365] on eds-icon at bounding box center [195, 370] width 10 height 10
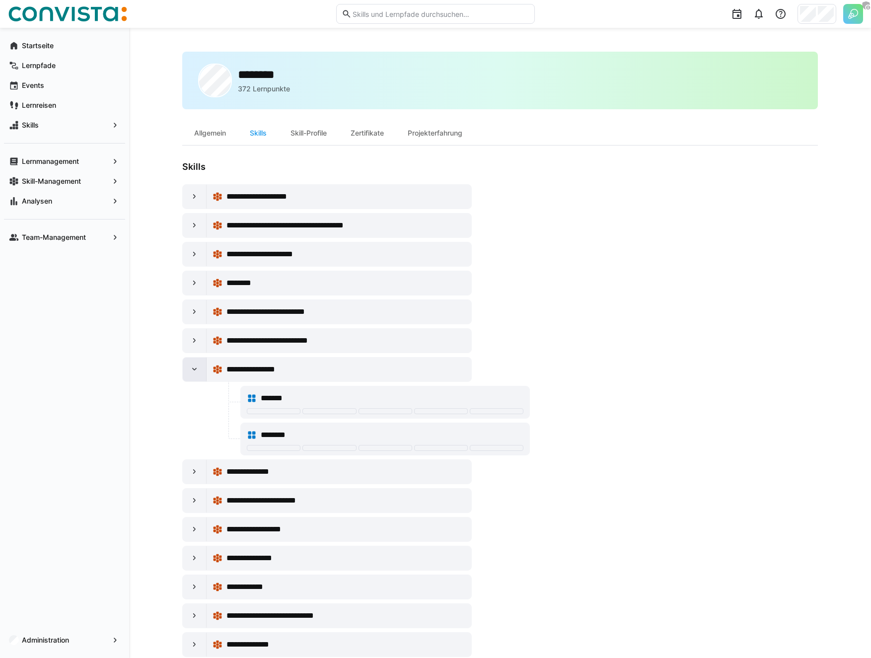
click at [200, 366] on div at bounding box center [195, 370] width 24 height 24
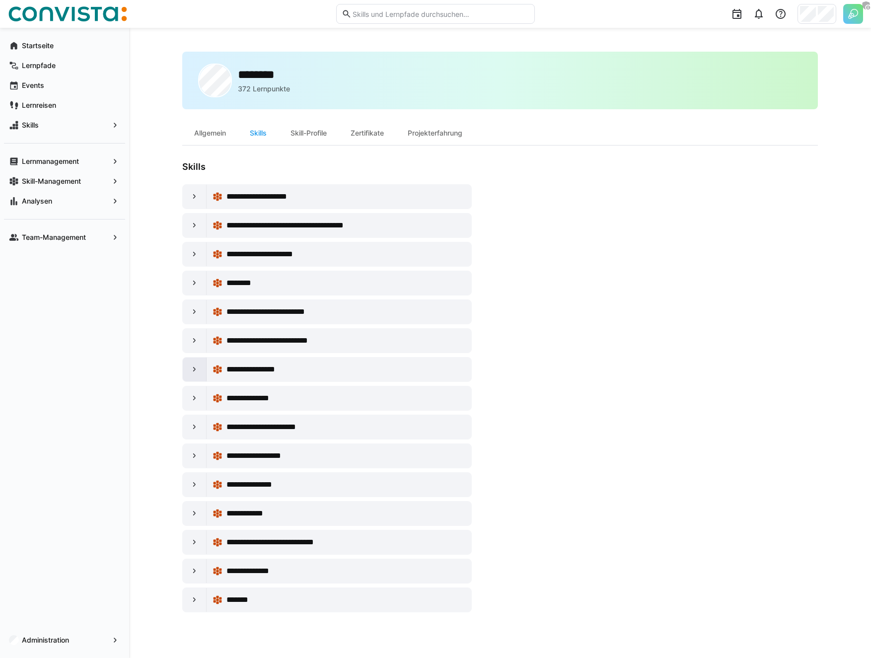
click at [200, 366] on div at bounding box center [195, 370] width 24 height 24
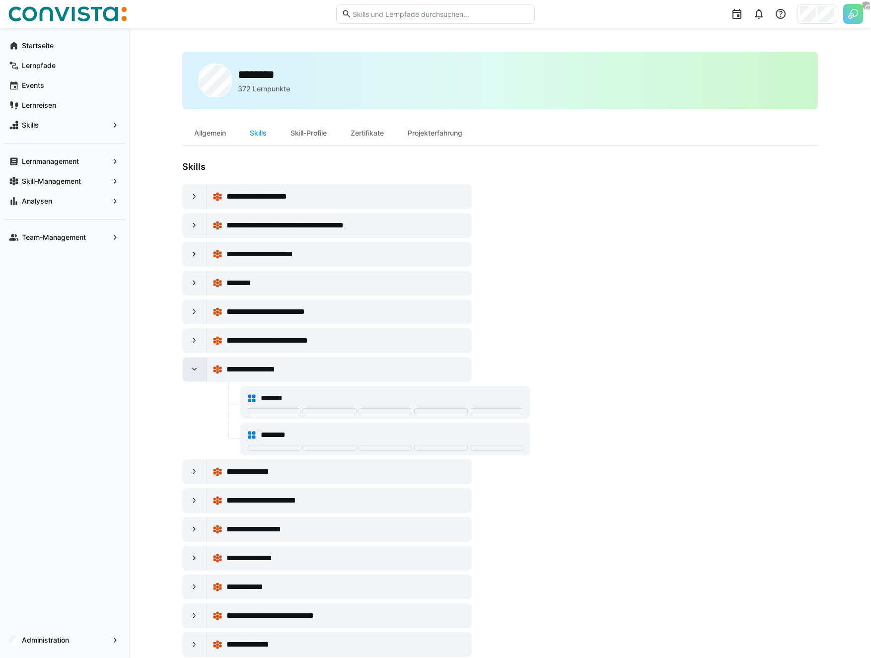
click at [200, 366] on div at bounding box center [195, 370] width 24 height 24
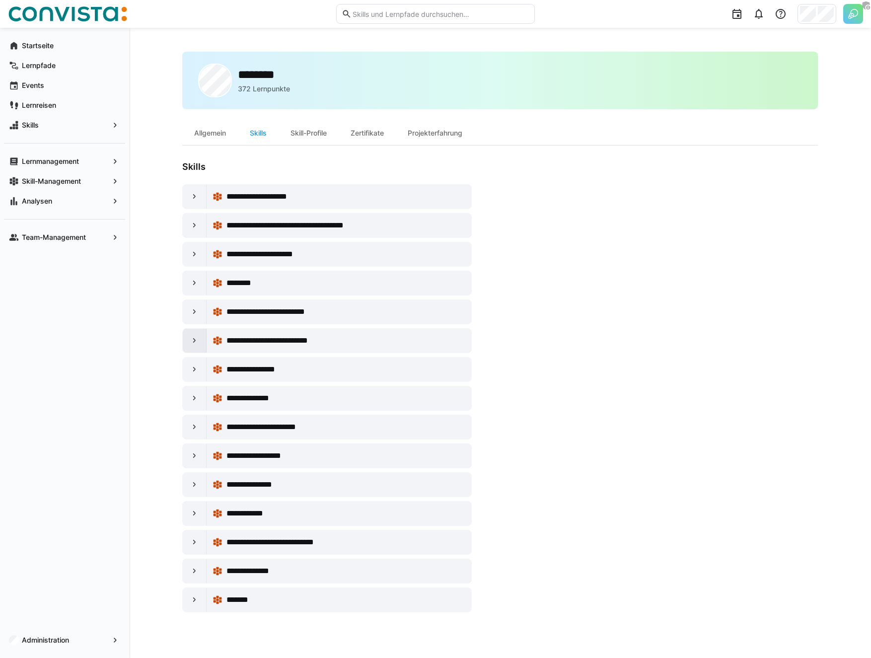
click at [204, 339] on div at bounding box center [195, 341] width 24 height 24
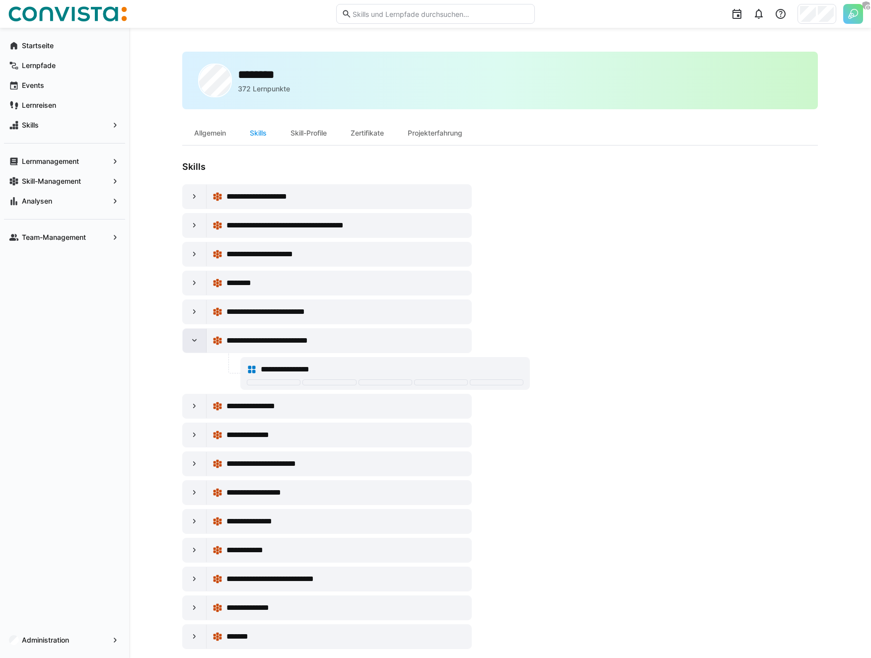
click at [204, 339] on div at bounding box center [195, 341] width 24 height 24
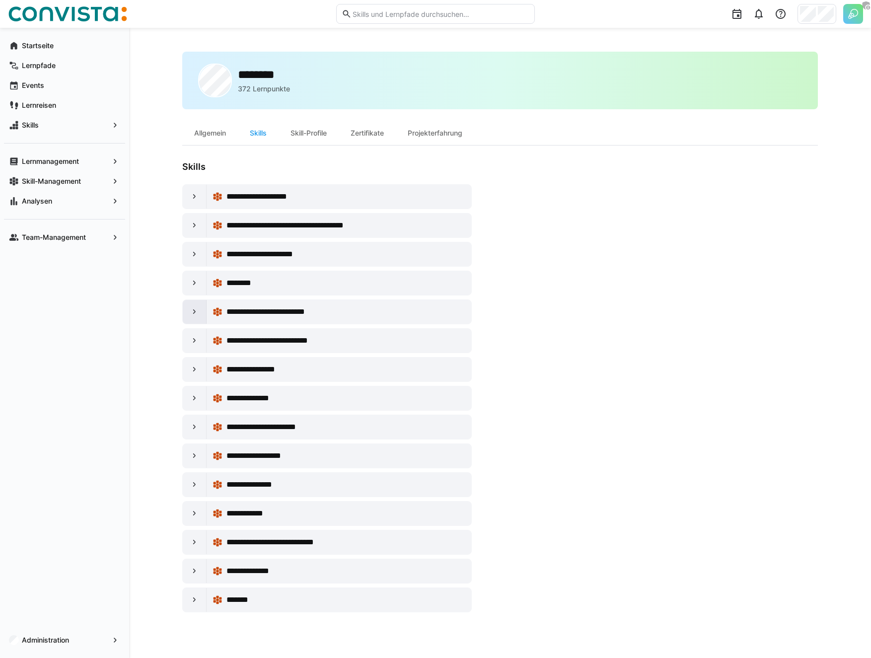
click at [204, 317] on div at bounding box center [195, 312] width 24 height 24
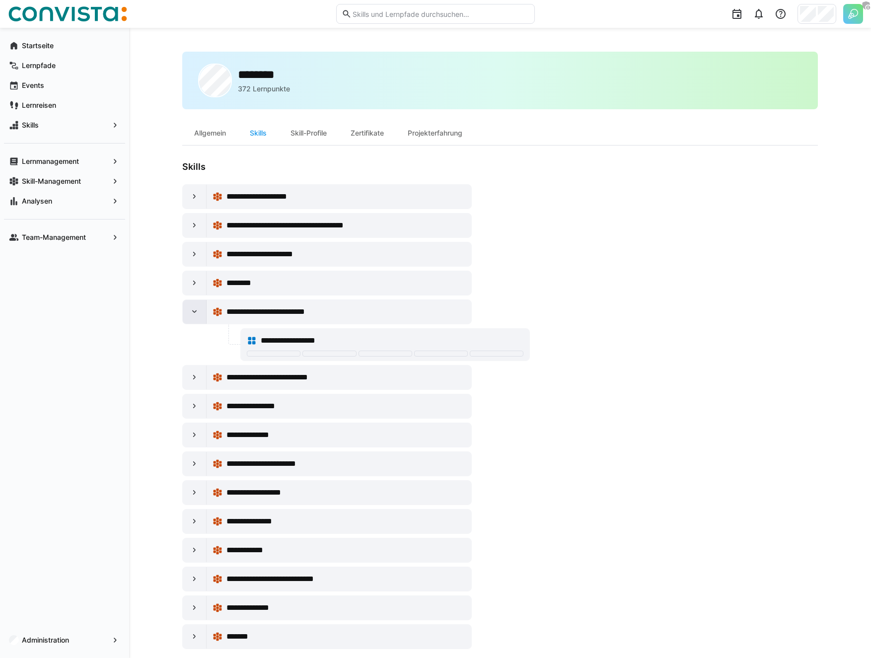
click at [204, 317] on div at bounding box center [195, 312] width 24 height 24
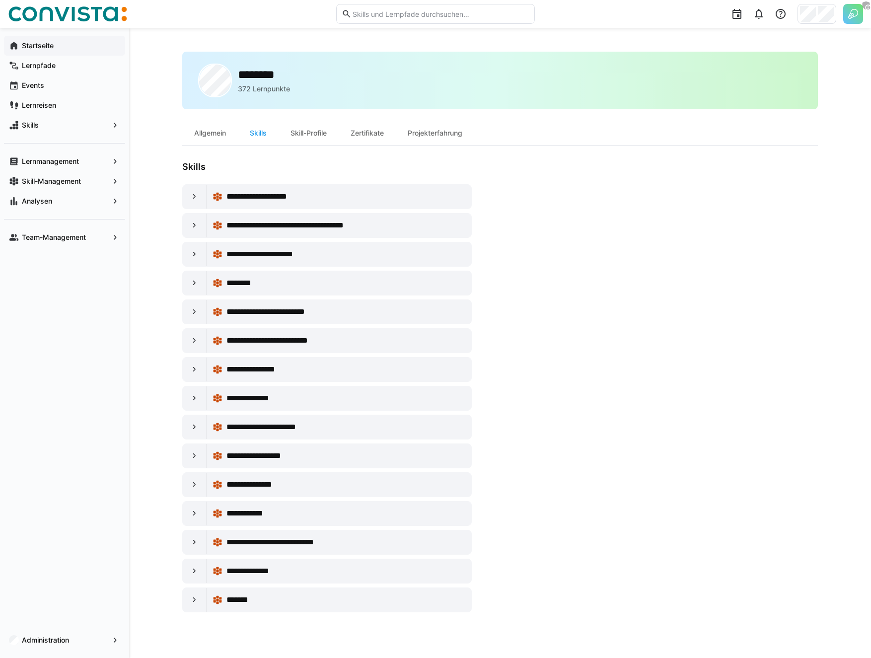
click at [90, 51] on div "Startseite" at bounding box center [64, 46] width 121 height 20
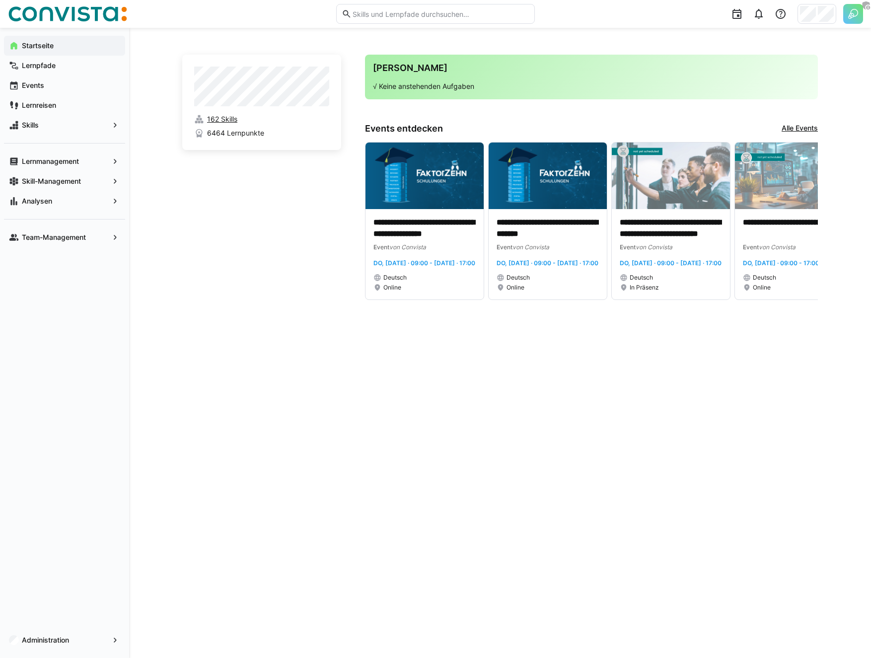
click at [218, 118] on span "162 Skills" at bounding box center [222, 119] width 30 height 10
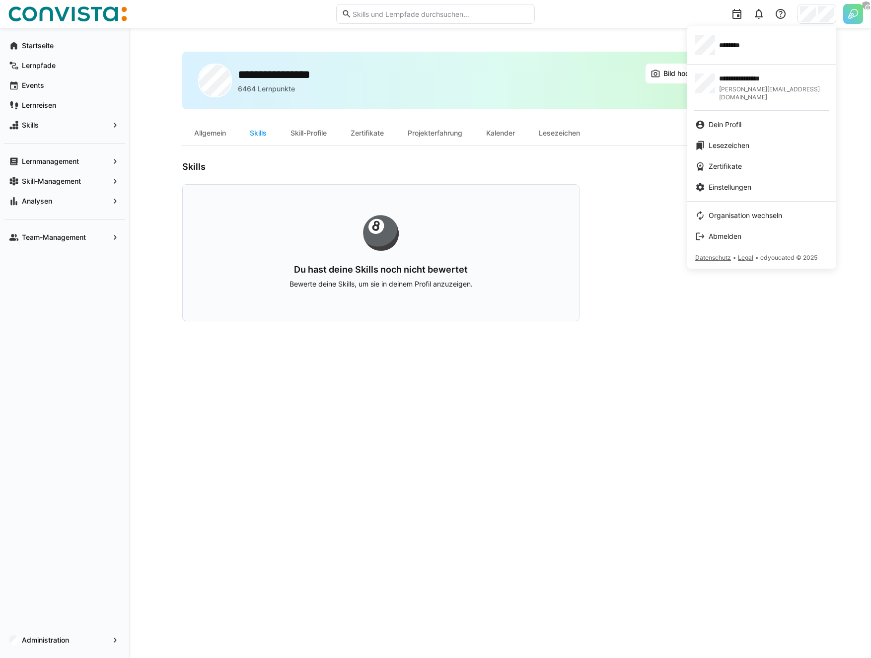
click at [63, 643] on div at bounding box center [435, 329] width 871 height 658
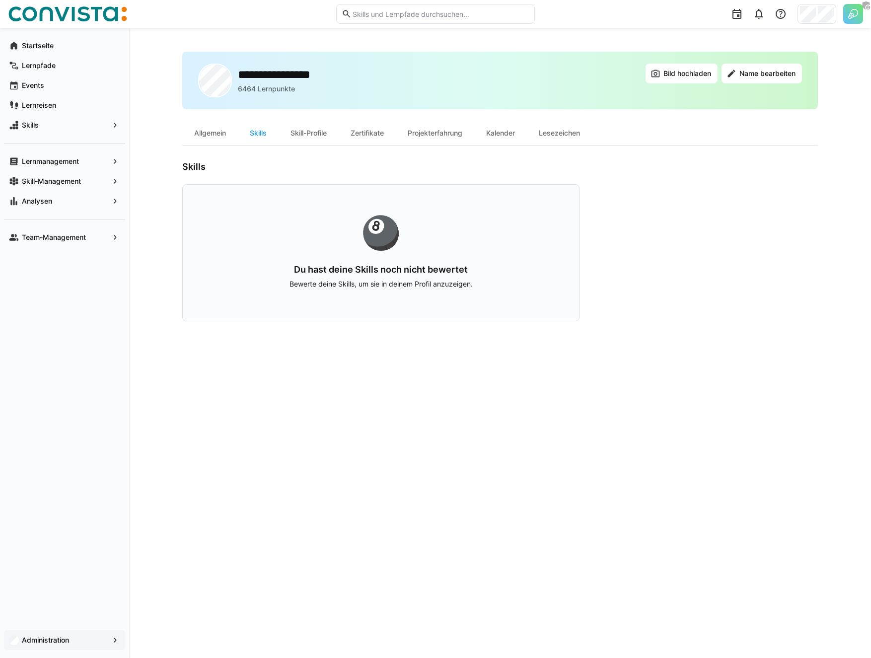
click at [55, 650] on div "Administration" at bounding box center [64, 640] width 121 height 20
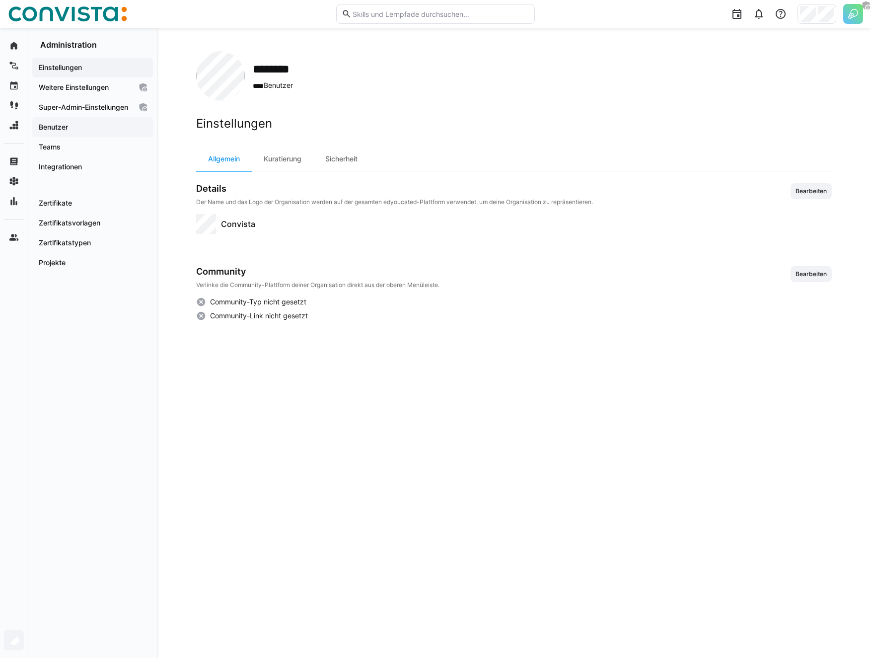
click at [78, 132] on span "Benutzer" at bounding box center [92, 127] width 111 height 10
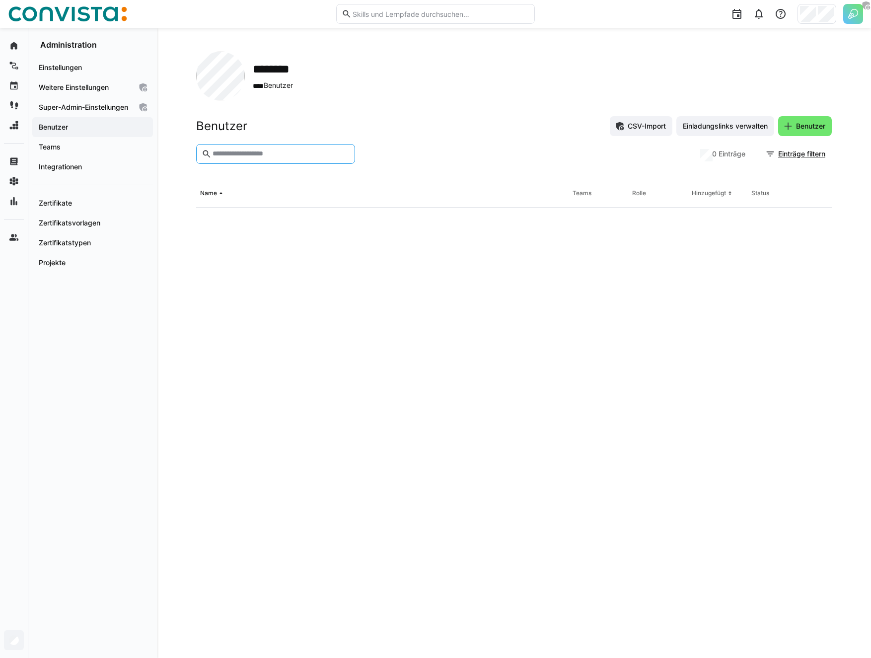
click at [278, 151] on input "text" at bounding box center [281, 153] width 138 height 9
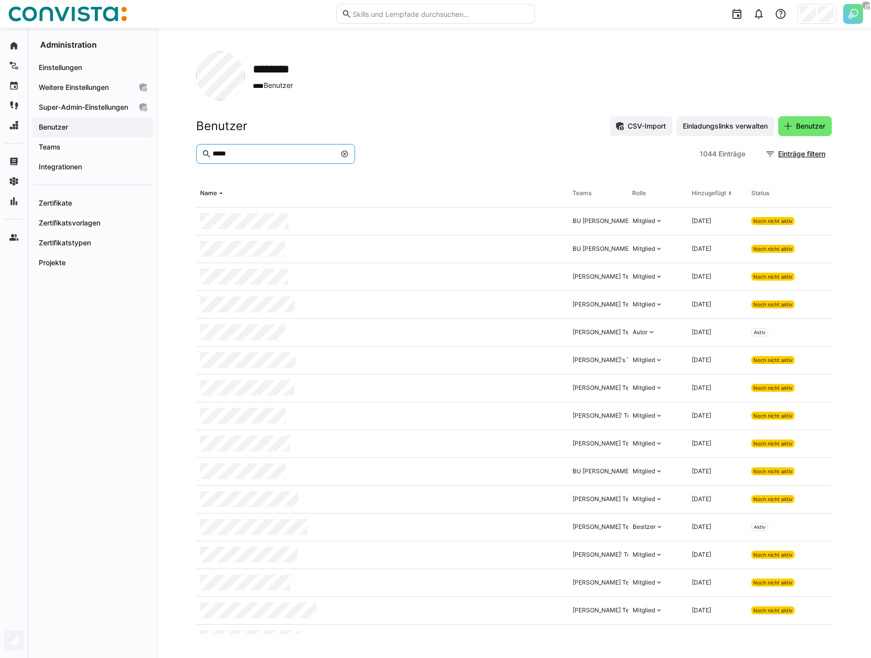
type input "*****"
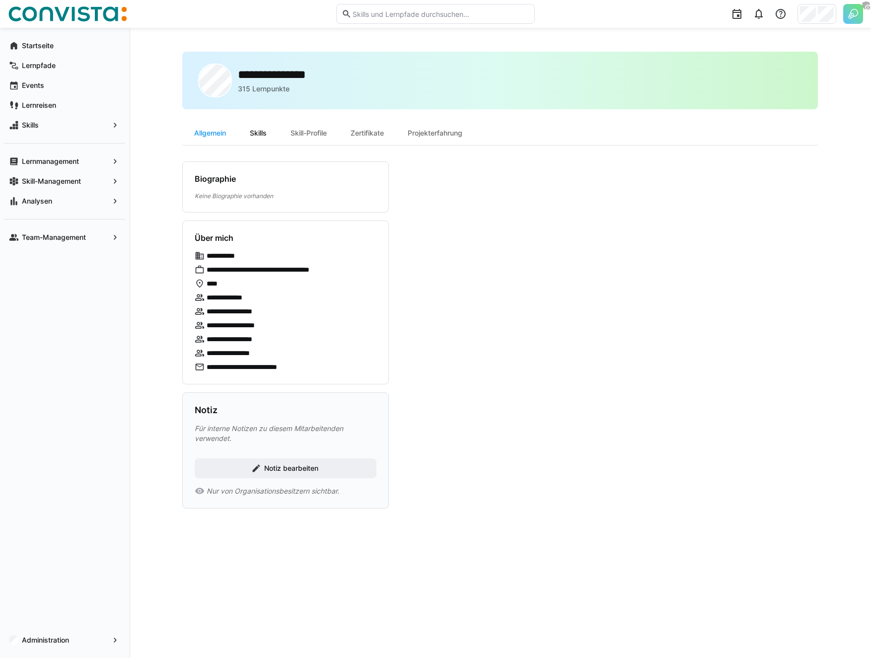
click at [259, 138] on div "Skills" at bounding box center [258, 133] width 41 height 24
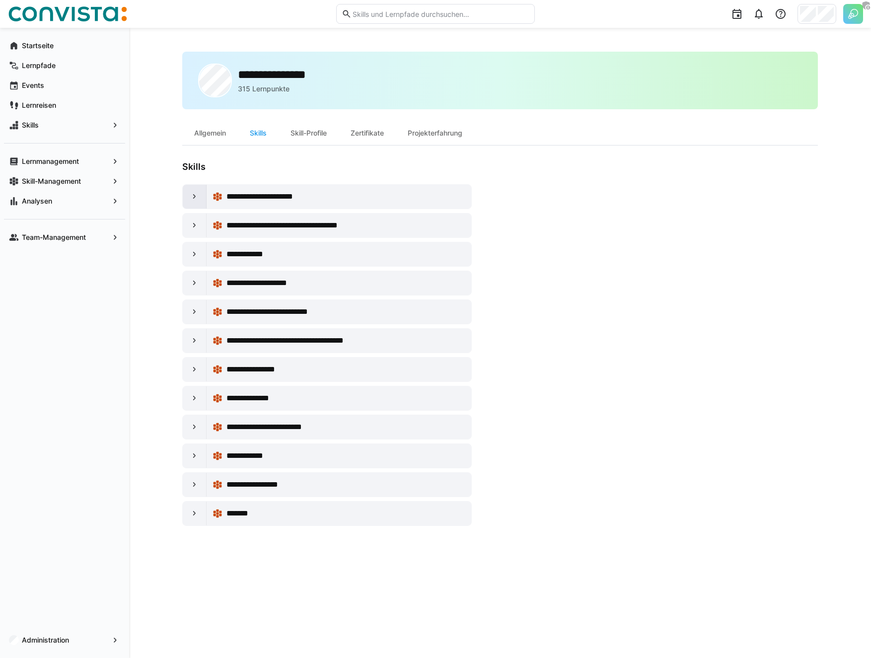
click at [198, 190] on div at bounding box center [195, 197] width 24 height 24
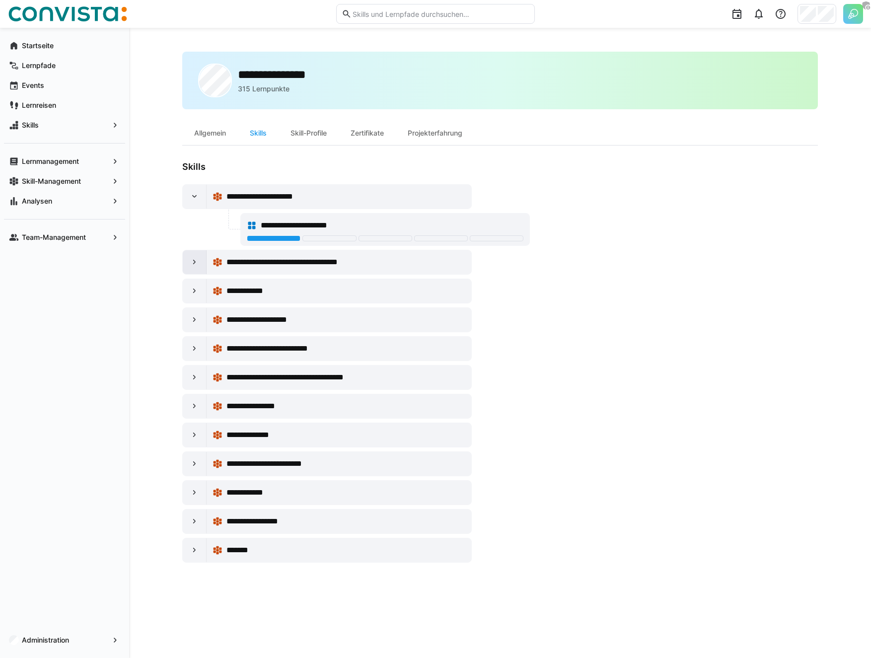
click at [191, 264] on eds-icon at bounding box center [195, 262] width 10 height 10
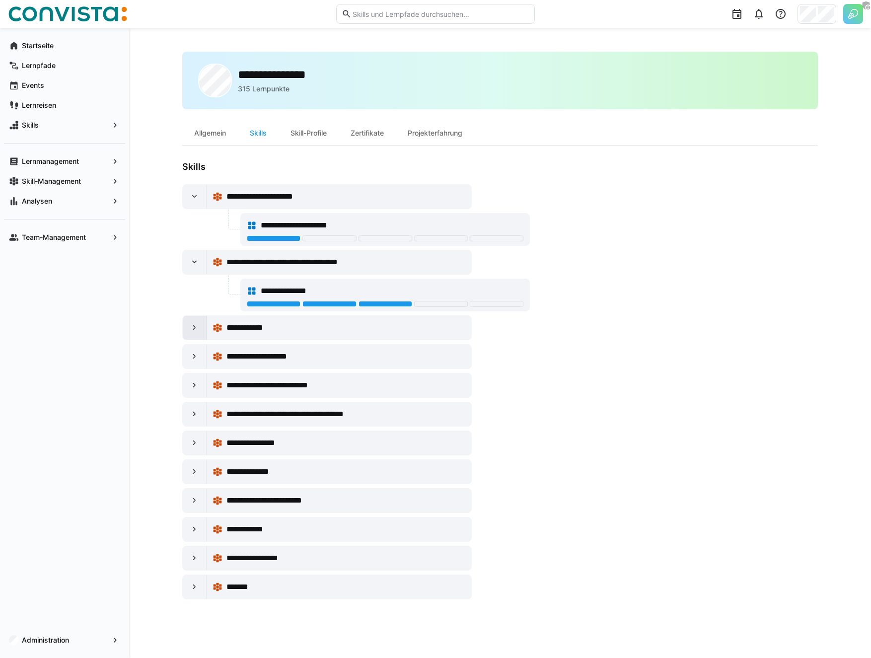
click at [191, 320] on div at bounding box center [195, 328] width 24 height 24
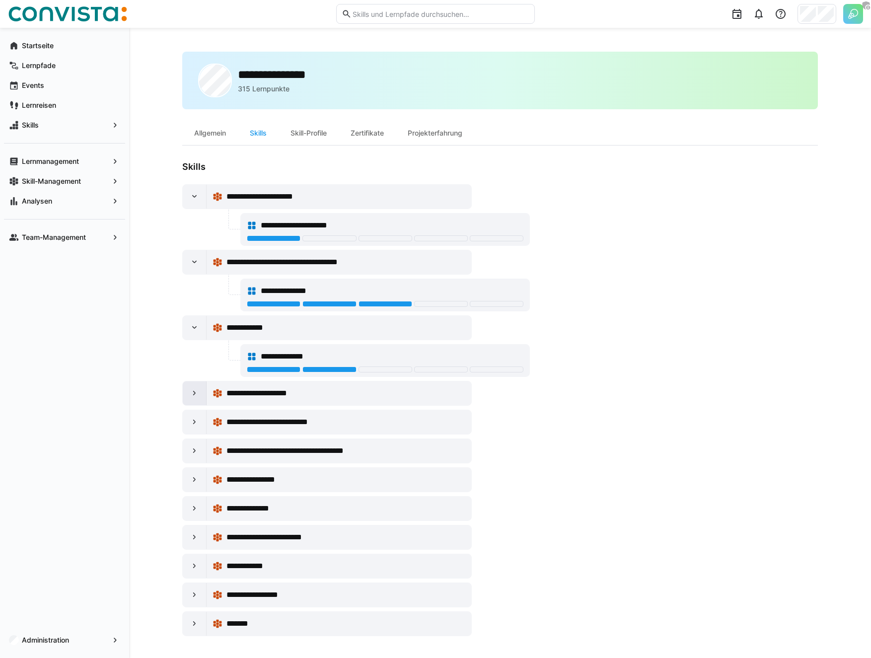
click at [191, 403] on div at bounding box center [195, 393] width 24 height 24
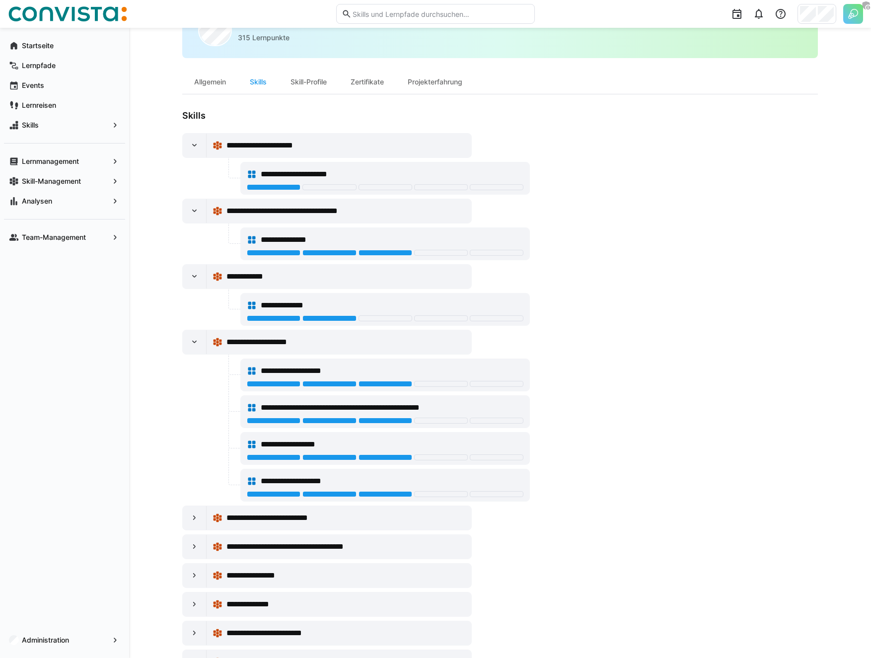
scroll to position [123, 0]
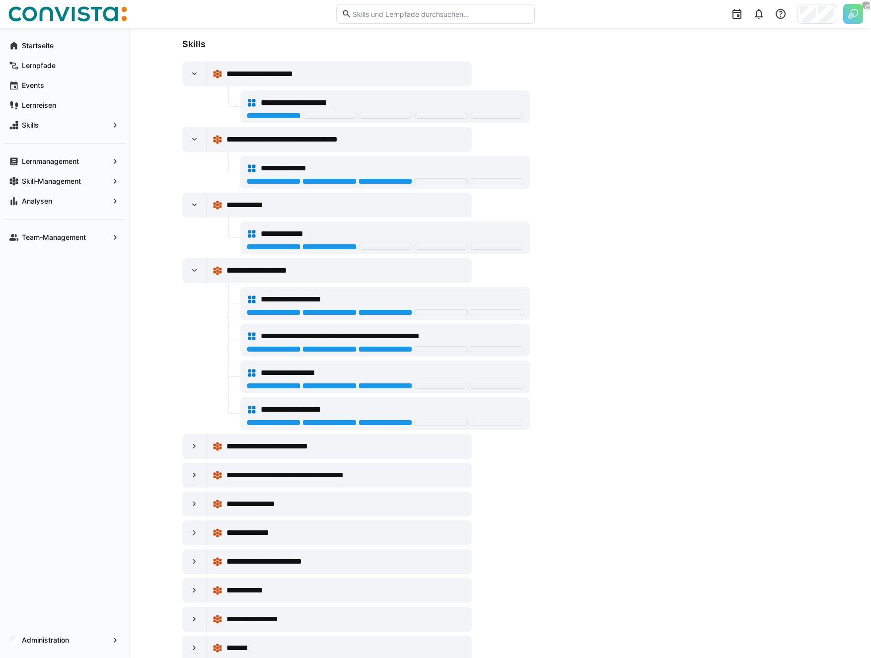
click at [198, 459] on div "**********" at bounding box center [356, 361] width 348 height 599
click at [198, 443] on eds-icon at bounding box center [195, 447] width 10 height 10
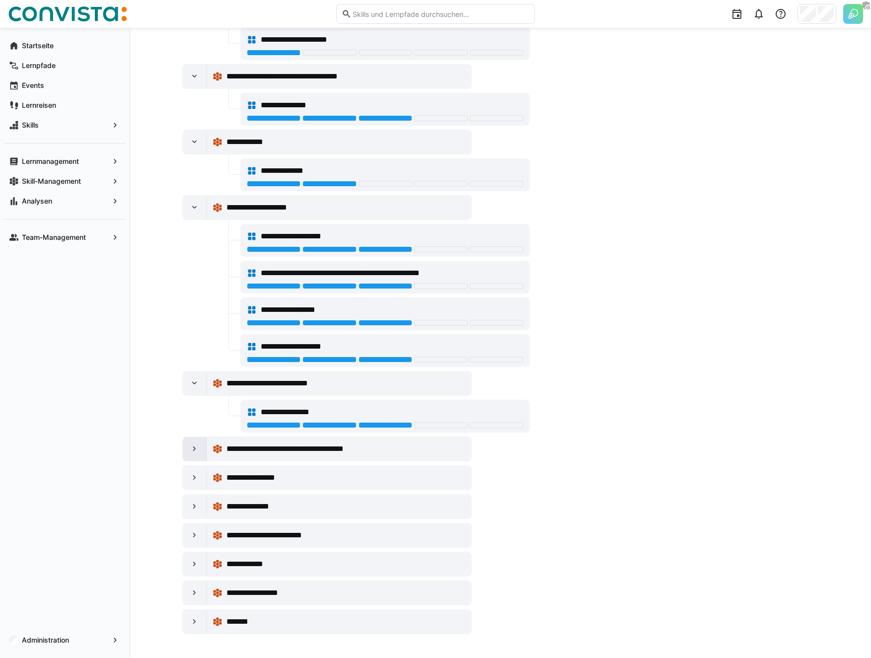
click at [193, 452] on eds-icon at bounding box center [195, 449] width 10 height 10
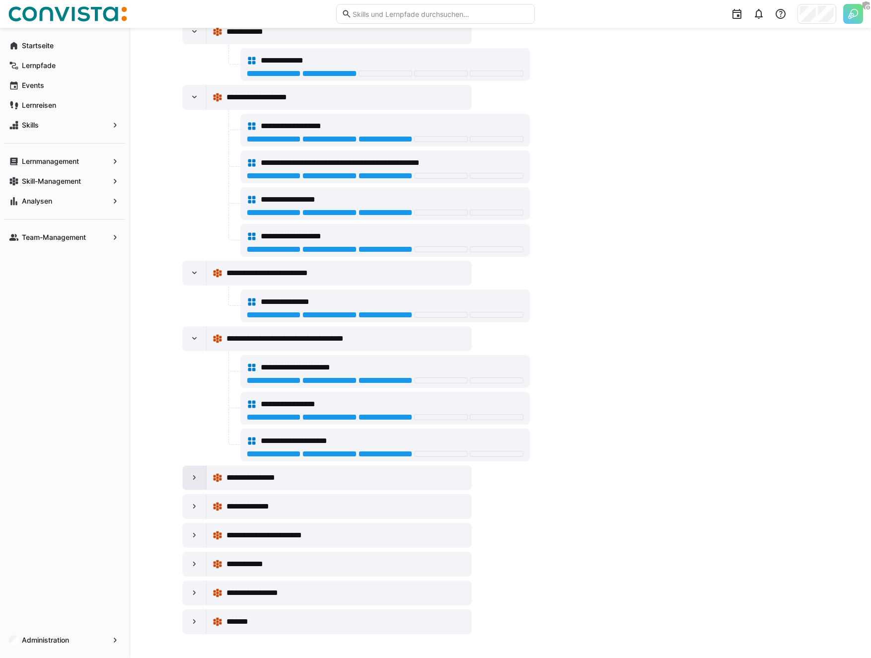
click at [193, 480] on eds-icon at bounding box center [195, 478] width 10 height 10
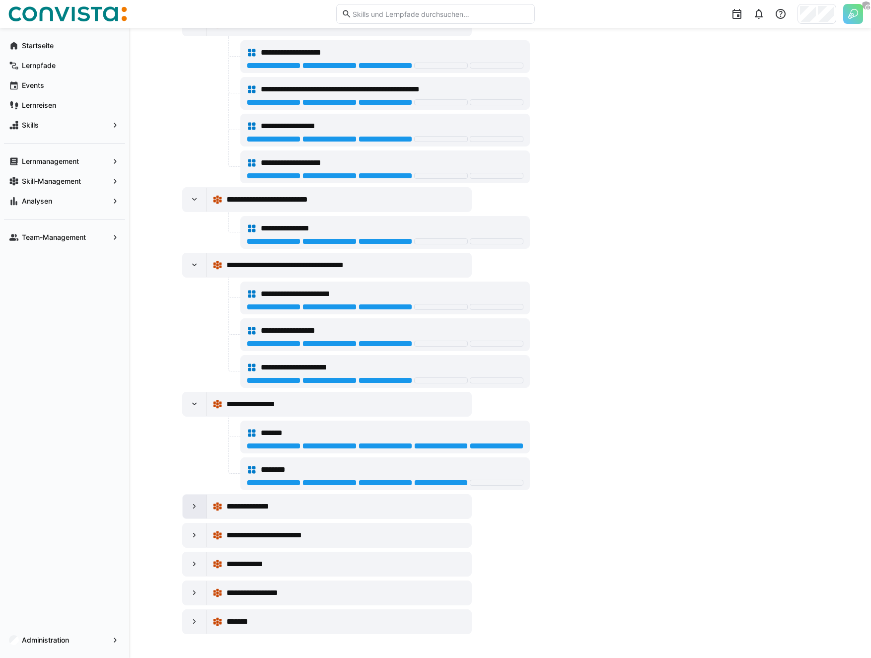
click at [196, 515] on div at bounding box center [195, 507] width 24 height 24
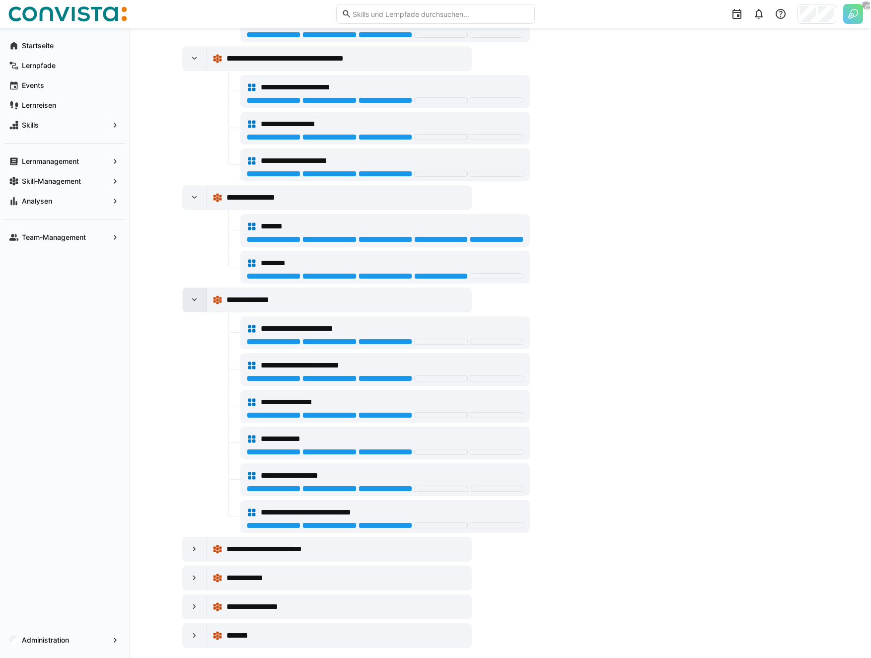
scroll to position [580, 0]
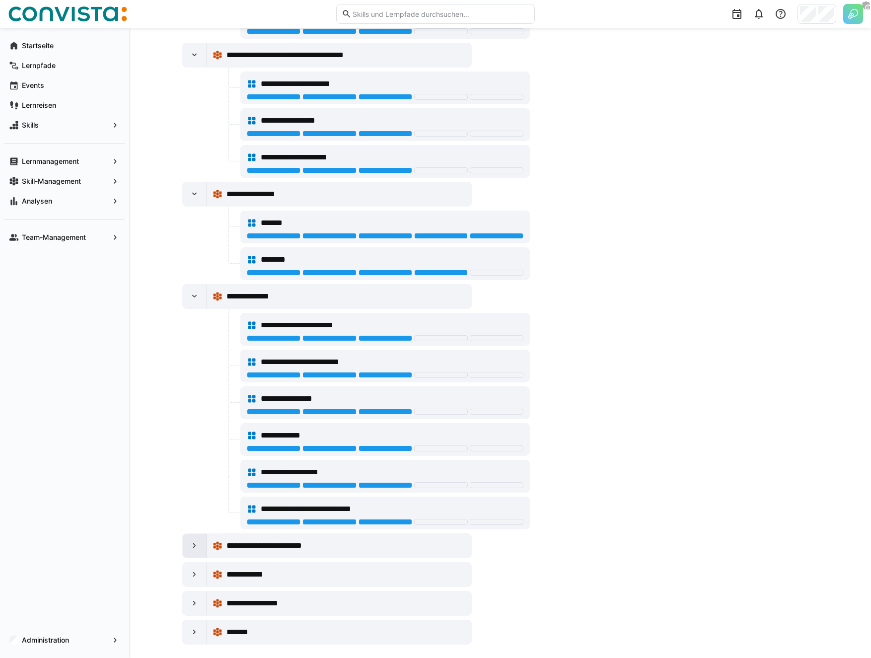
click at [194, 557] on div at bounding box center [195, 546] width 24 height 24
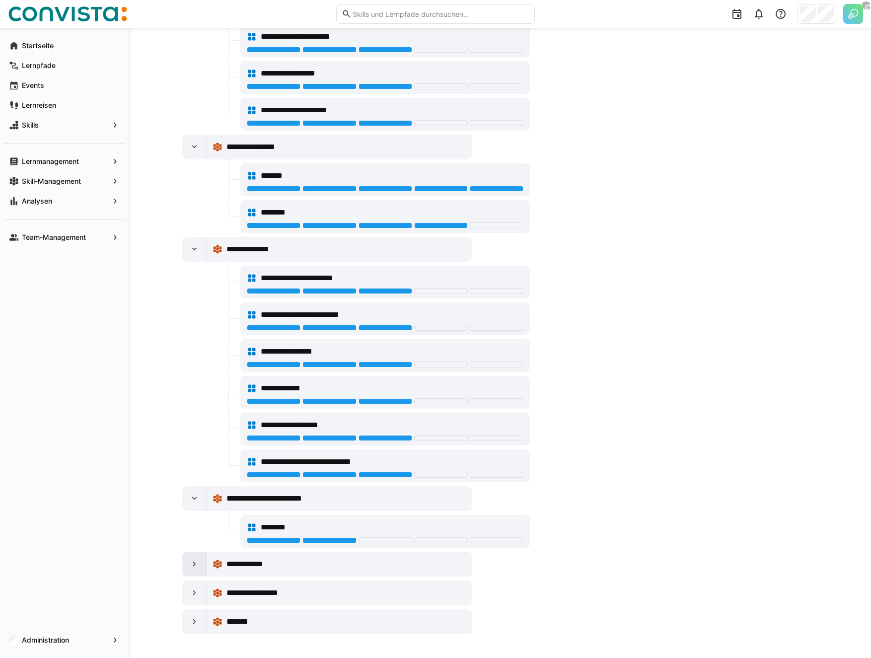
click at [194, 566] on eds-icon at bounding box center [195, 564] width 10 height 10
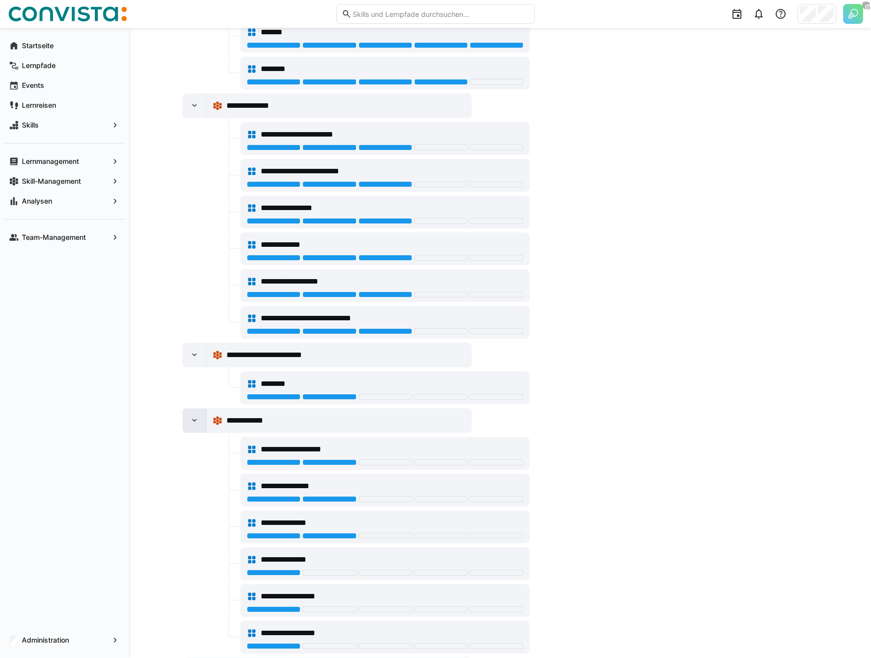
scroll to position [847, 0]
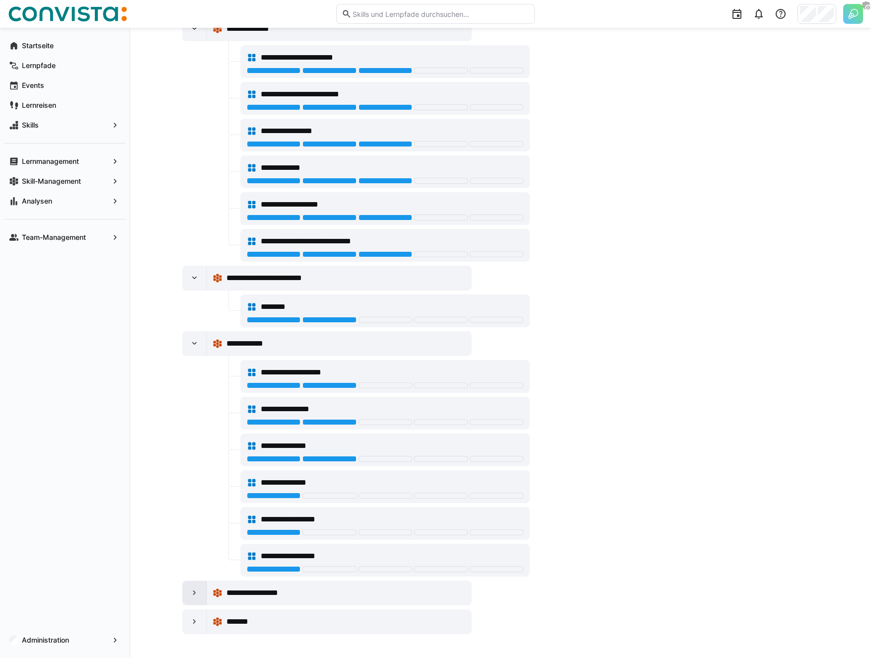
click at [192, 589] on eds-icon at bounding box center [195, 593] width 10 height 10
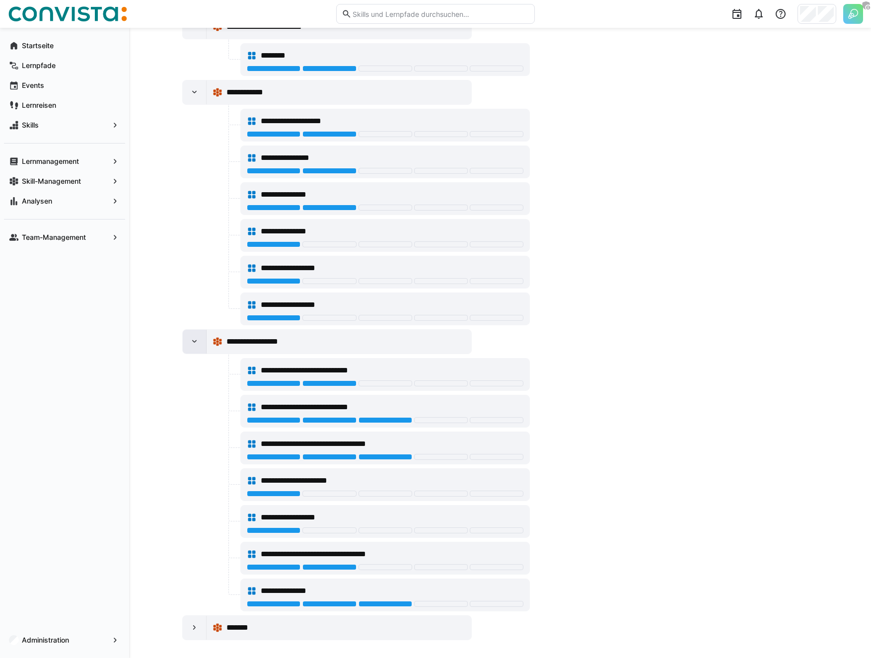
scroll to position [1105, 0]
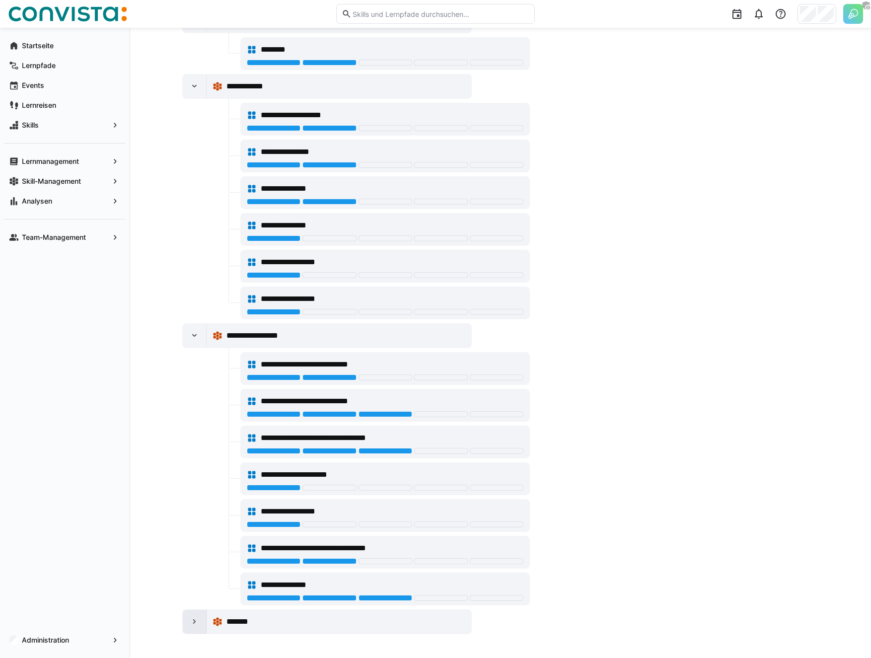
click at [194, 616] on div at bounding box center [195, 622] width 24 height 24
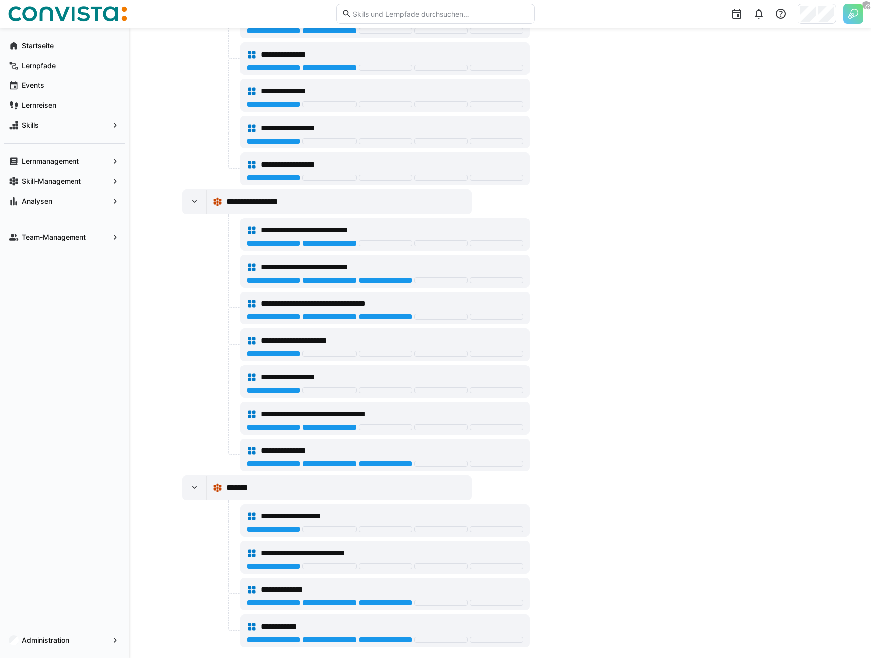
scroll to position [1252, 0]
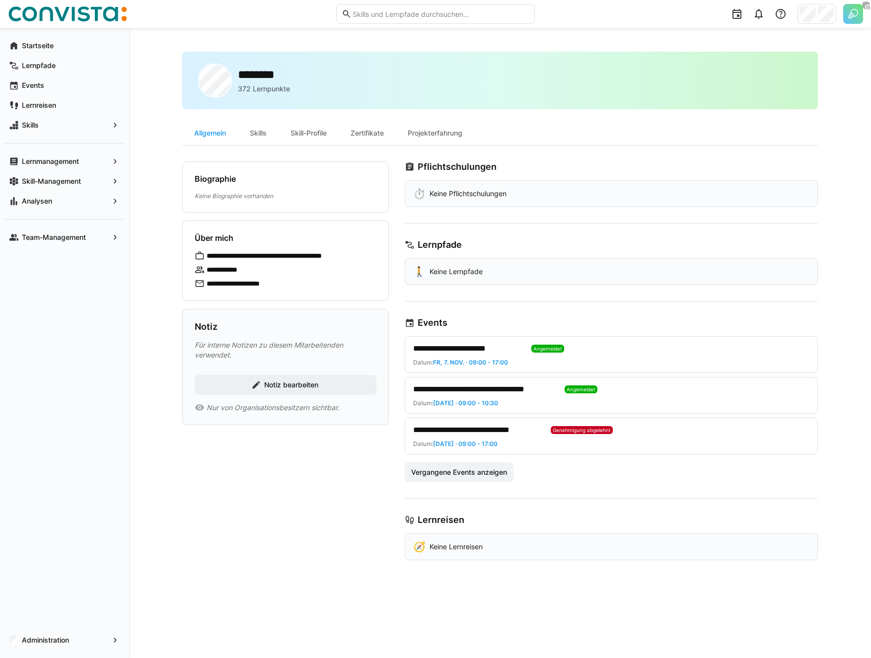
click at [178, 125] on div "**********" at bounding box center [500, 343] width 742 height 630
click at [0, 0] on app-navigation-label "Administration" at bounding box center [0, 0] width 0 height 0
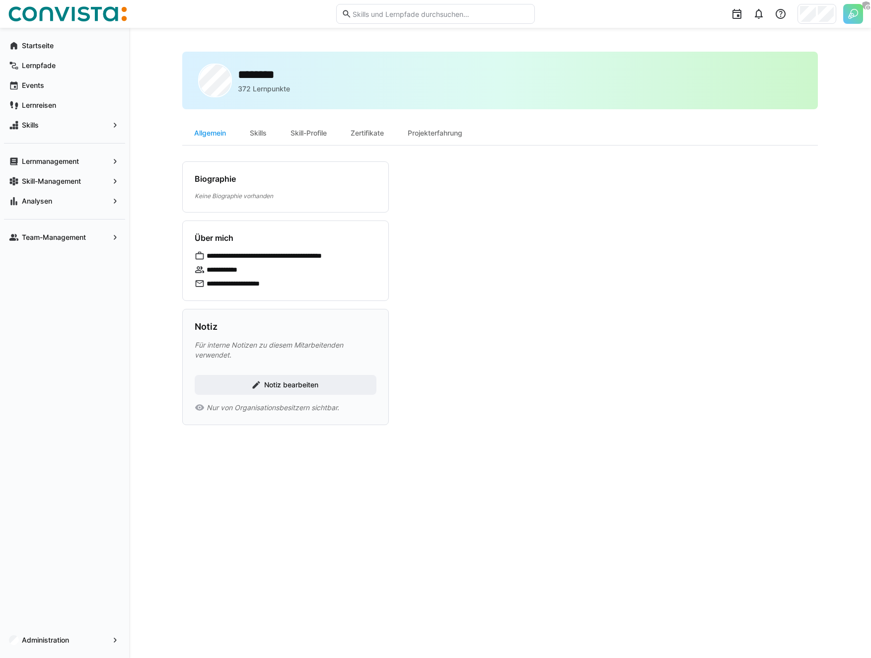
click at [255, 157] on div "**********" at bounding box center [500, 343] width 636 height 583
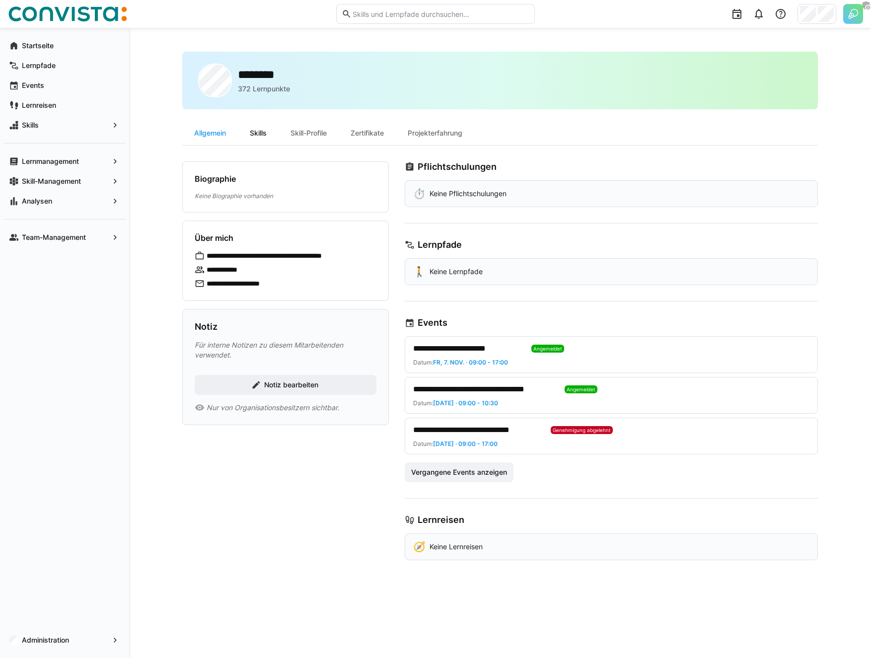
click at [260, 135] on div "Skills" at bounding box center [258, 133] width 41 height 24
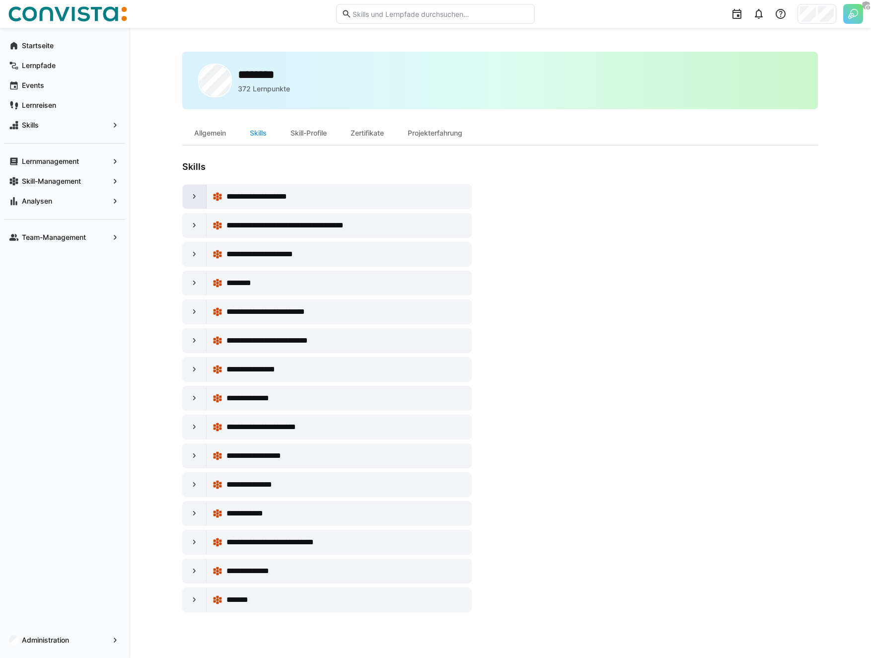
click at [200, 201] on div at bounding box center [195, 197] width 24 height 24
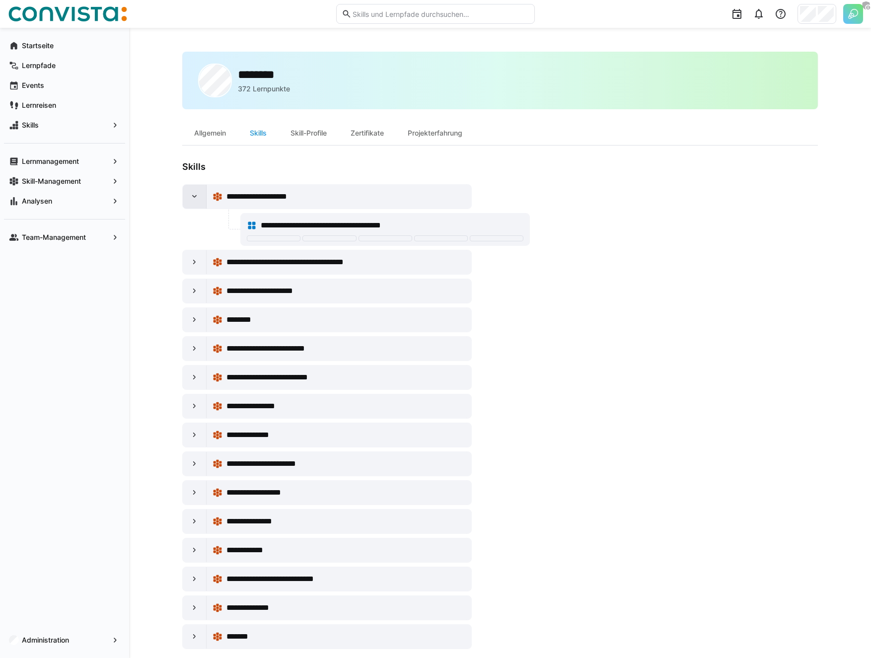
click at [200, 201] on div at bounding box center [195, 197] width 24 height 24
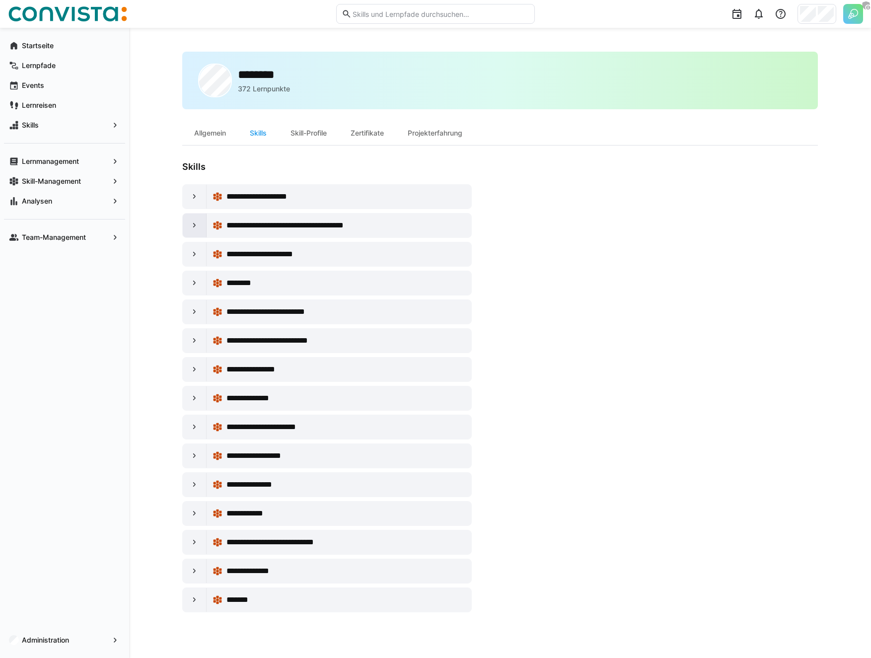
click at [199, 234] on div at bounding box center [195, 226] width 24 height 24
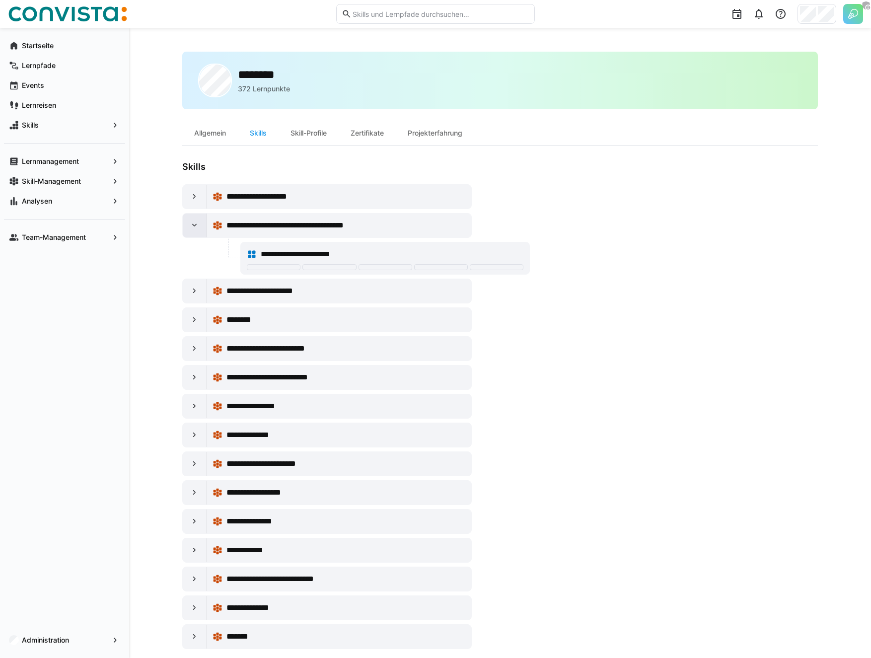
click at [199, 234] on div at bounding box center [195, 226] width 24 height 24
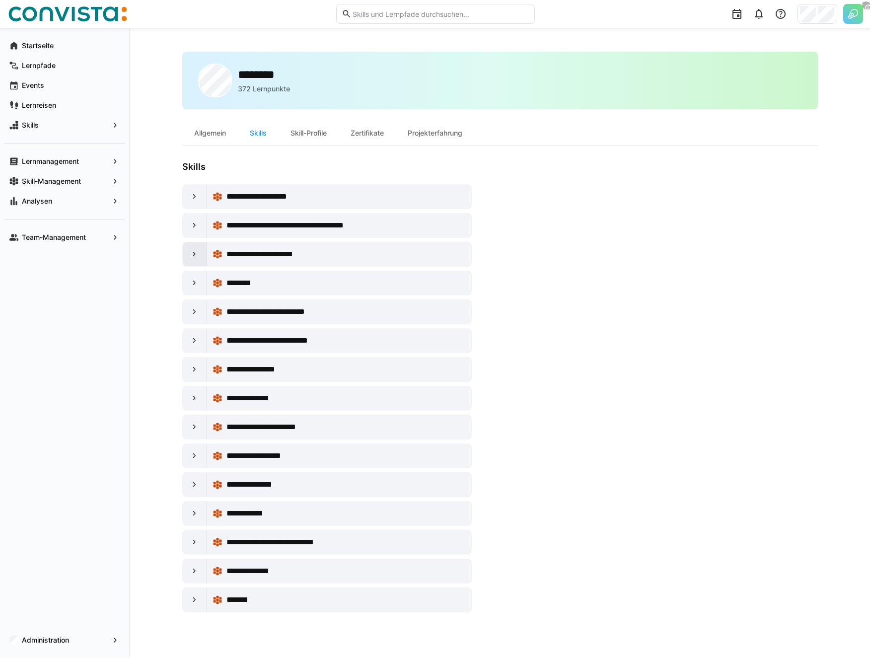
click at [192, 265] on div at bounding box center [195, 254] width 24 height 24
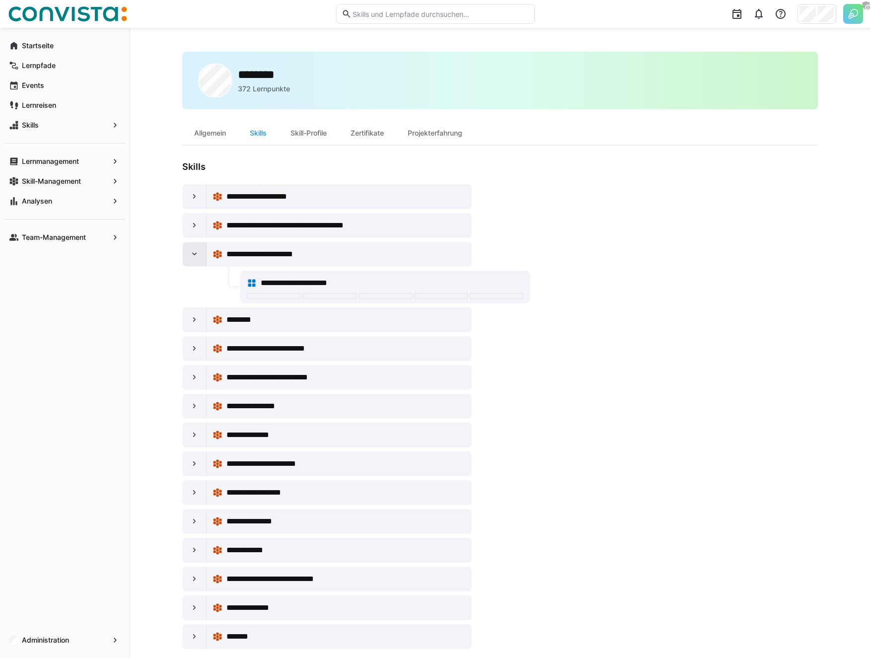
click at [194, 255] on eds-icon at bounding box center [195, 254] width 10 height 10
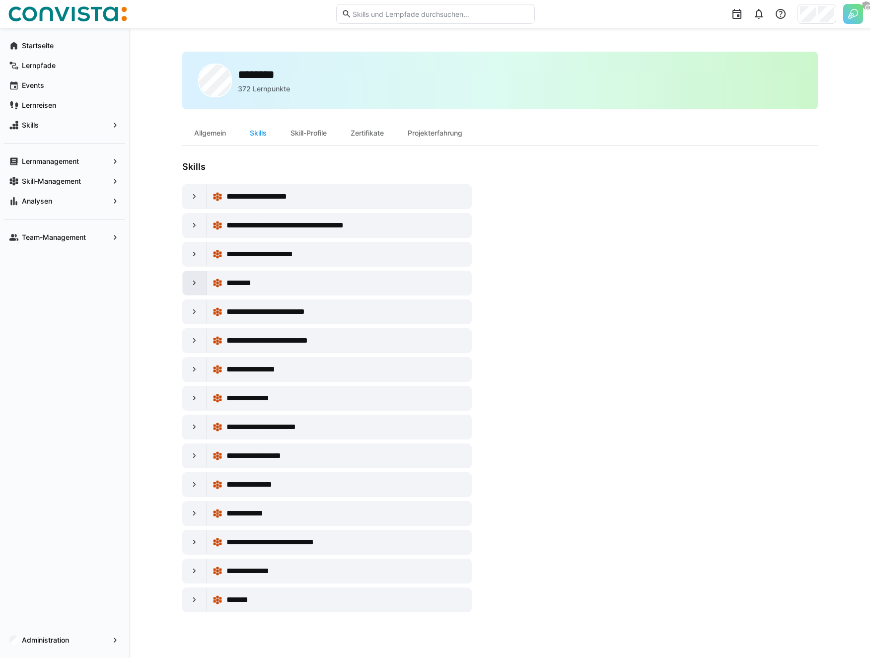
click at [188, 291] on div at bounding box center [195, 283] width 24 height 24
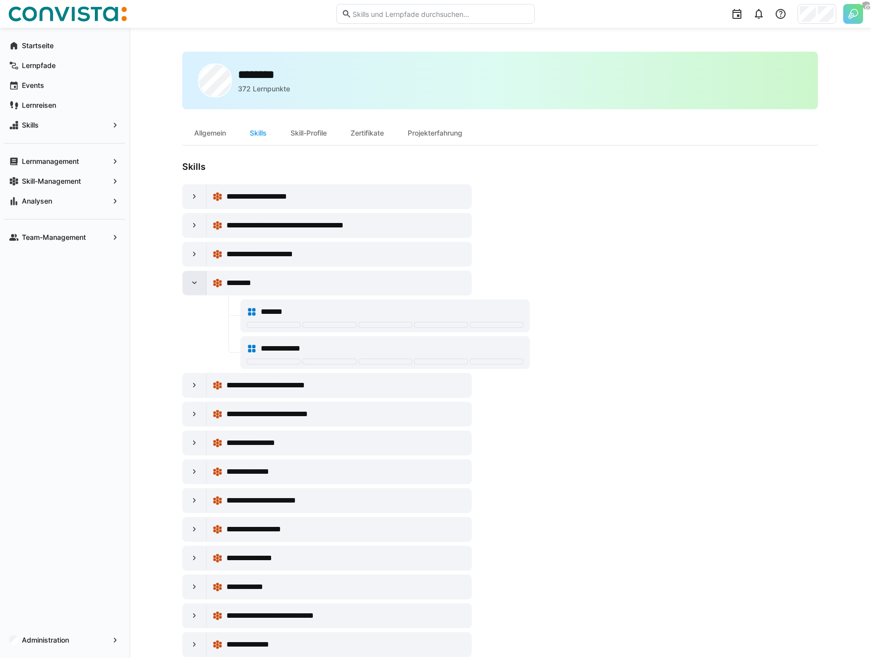
click at [188, 291] on div at bounding box center [195, 283] width 24 height 24
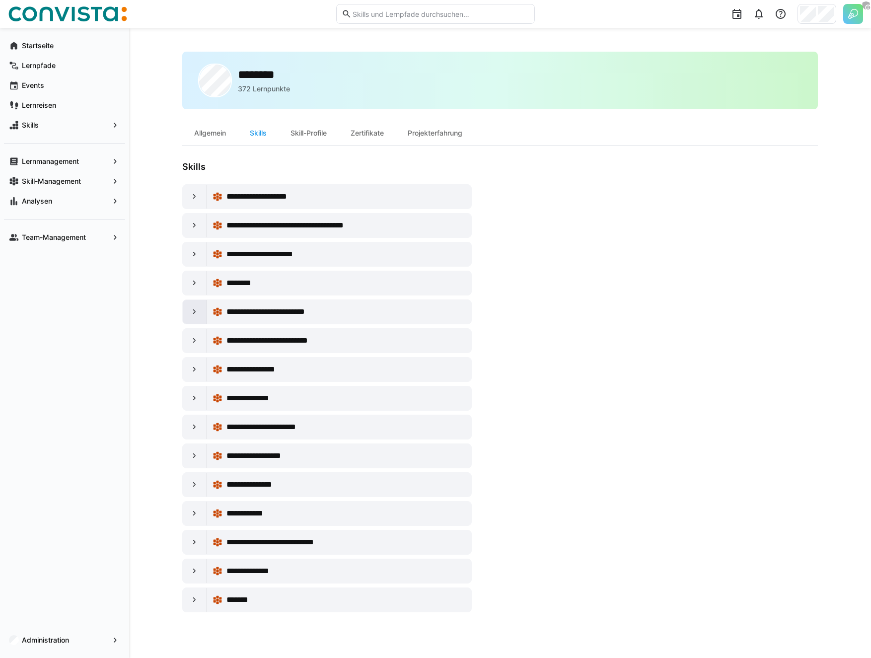
click at [194, 322] on div at bounding box center [195, 312] width 24 height 24
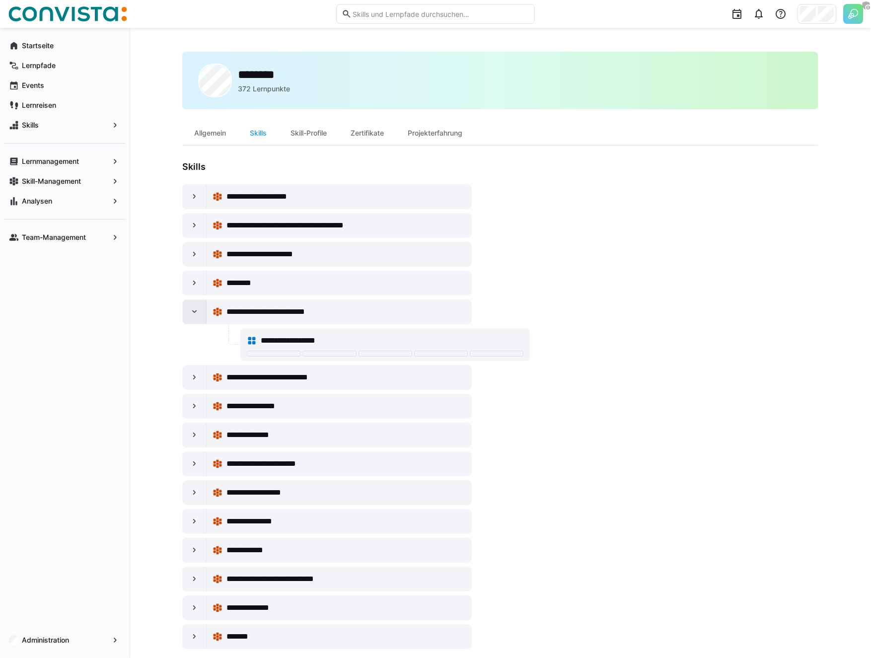
click at [194, 322] on div at bounding box center [195, 312] width 24 height 24
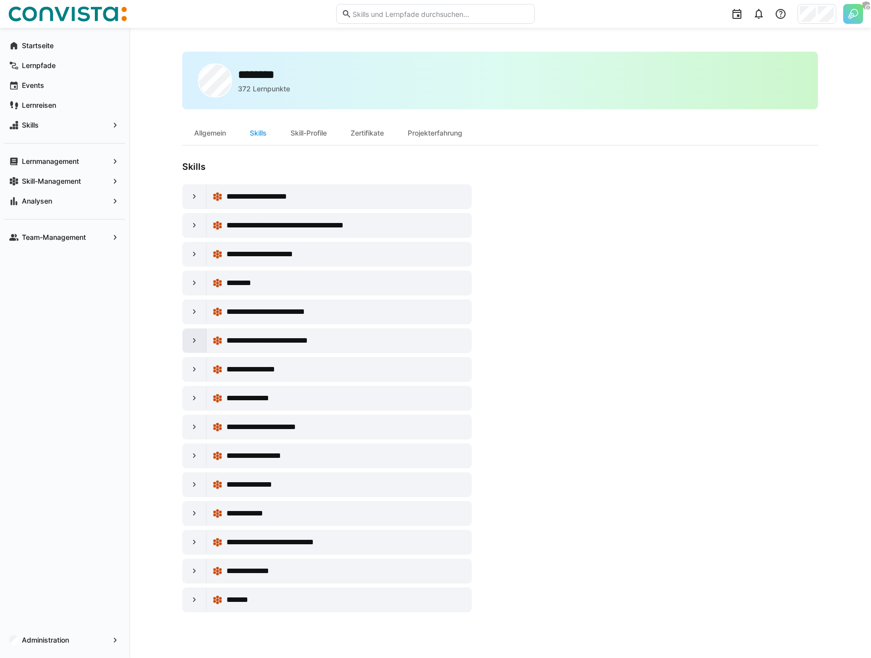
click at [196, 346] on div at bounding box center [195, 341] width 24 height 24
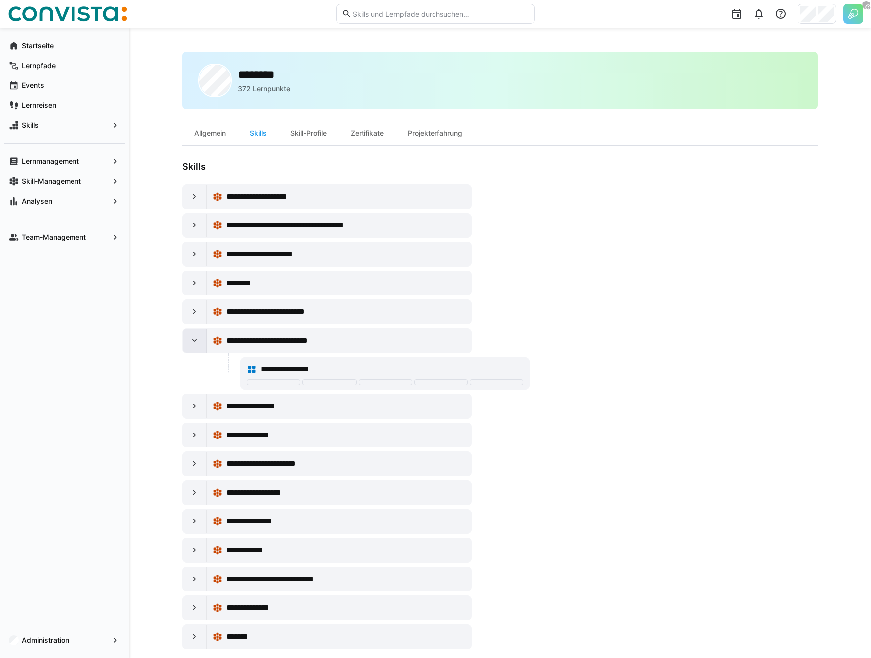
click at [198, 341] on eds-icon at bounding box center [195, 341] width 10 height 10
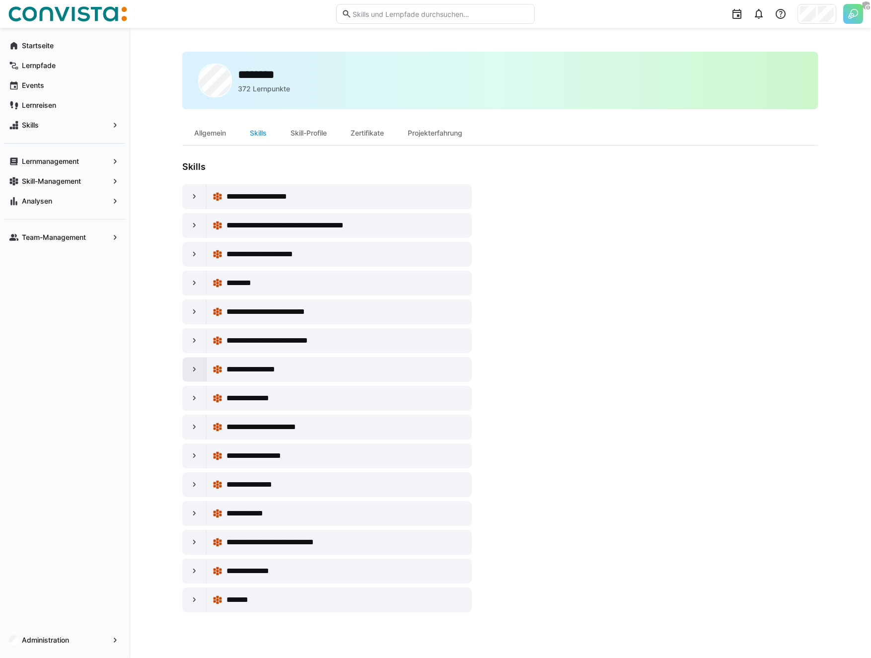
click at [197, 368] on eds-icon at bounding box center [195, 370] width 10 height 10
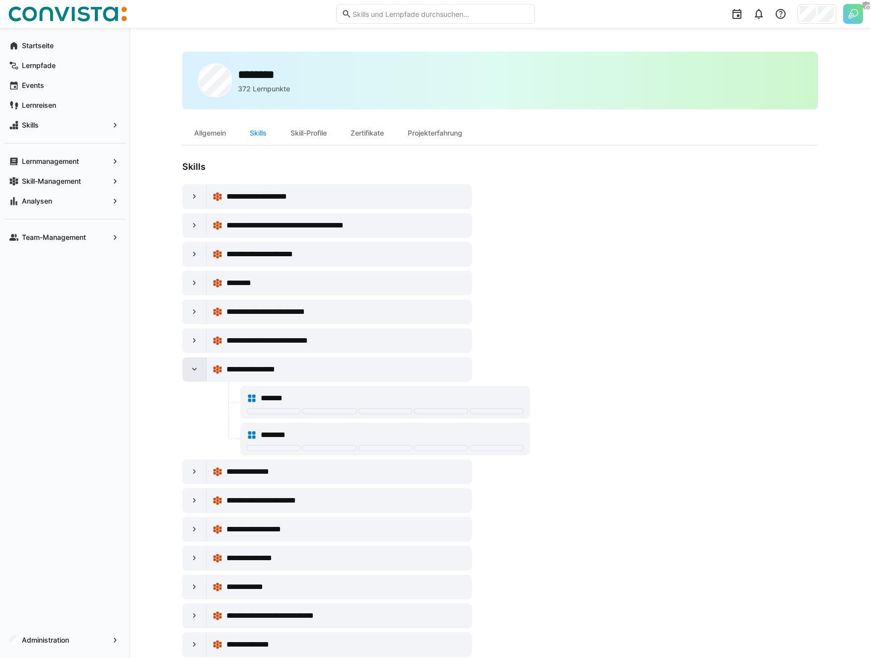
click at [200, 371] on div at bounding box center [195, 370] width 24 height 24
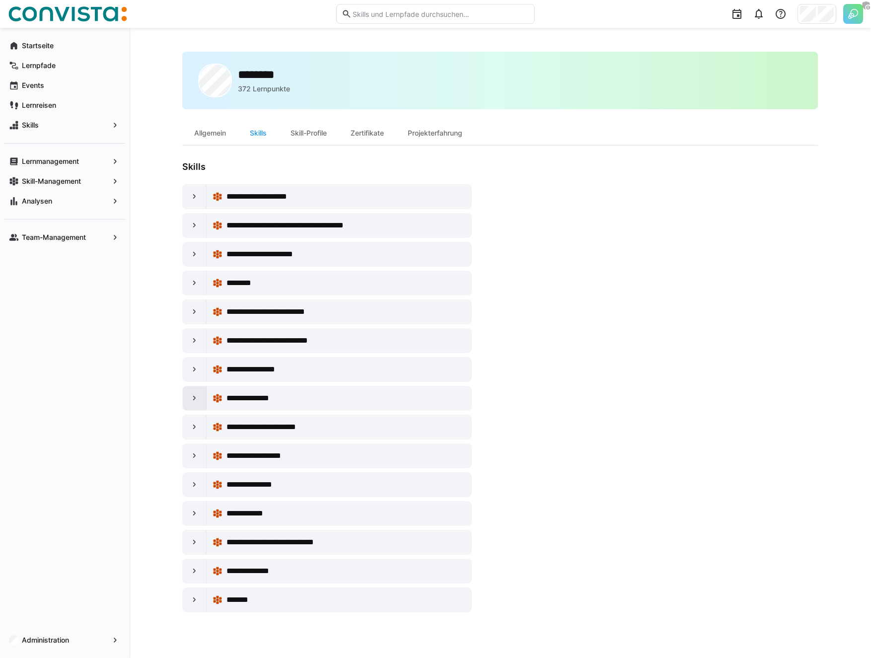
click at [197, 397] on eds-icon at bounding box center [195, 398] width 10 height 10
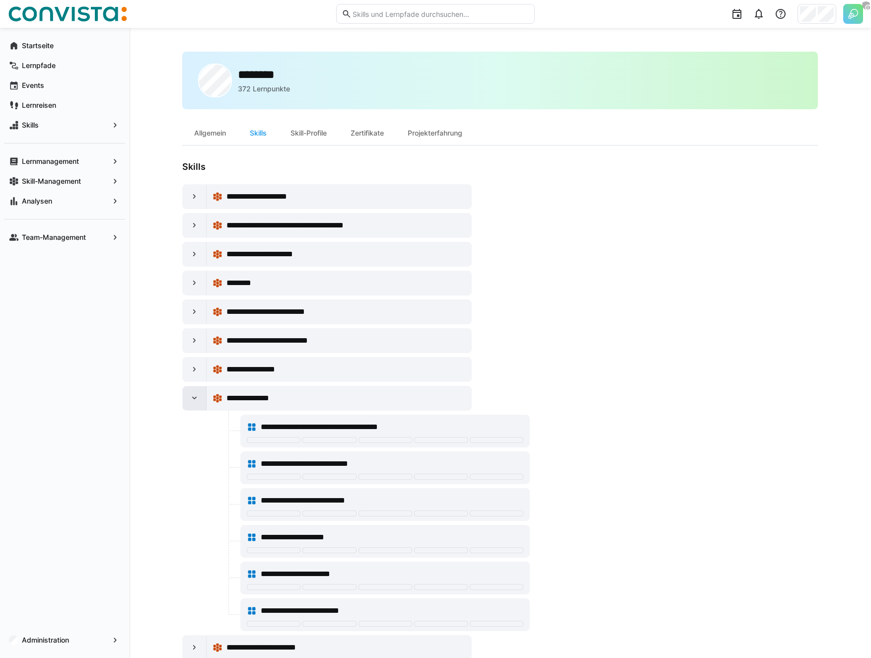
click at [197, 397] on eds-icon at bounding box center [195, 398] width 10 height 10
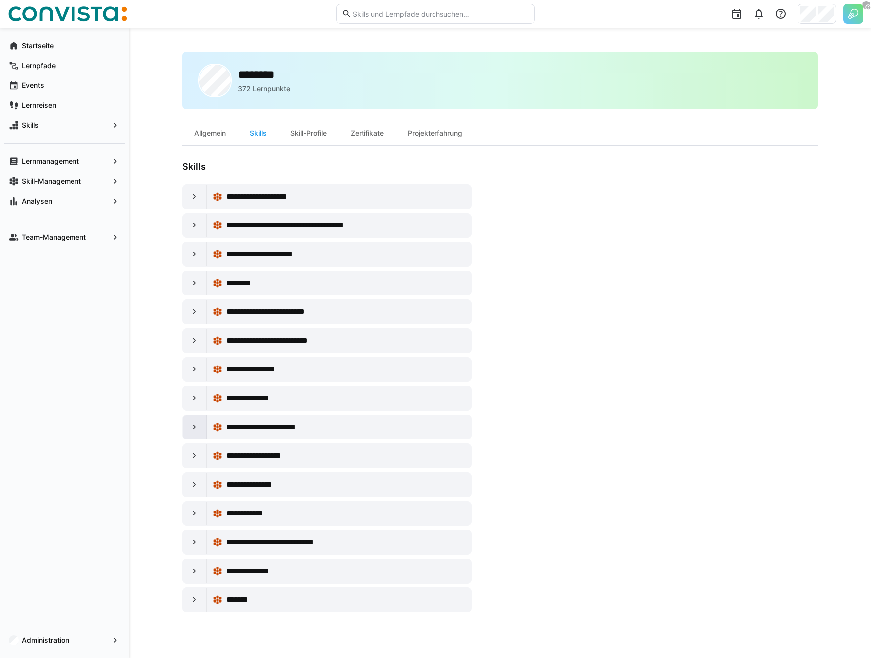
click at [193, 430] on eds-icon at bounding box center [195, 427] width 10 height 10
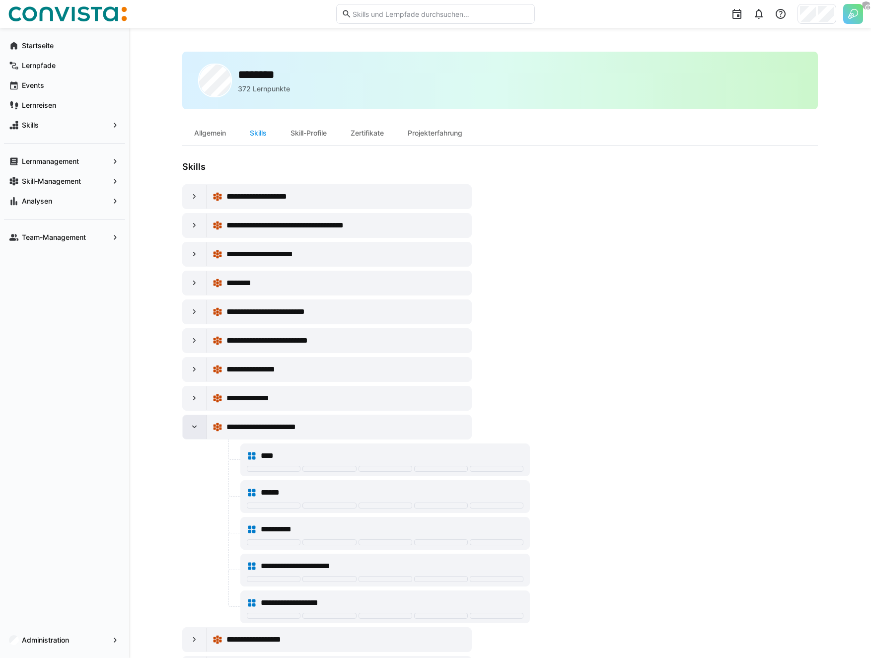
click at [193, 430] on eds-icon at bounding box center [195, 427] width 10 height 10
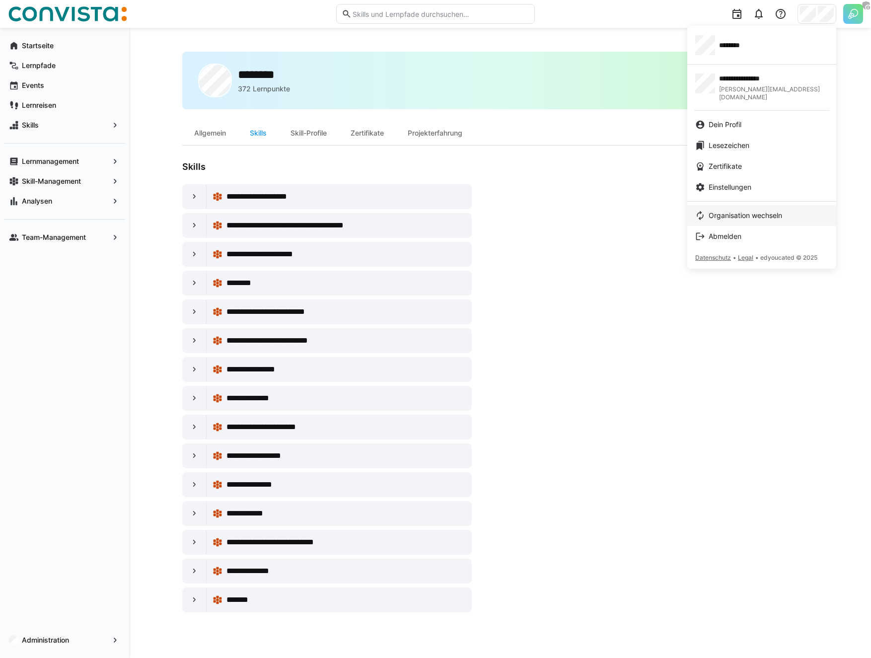
click at [734, 211] on span "Organisation wechseln" at bounding box center [746, 216] width 74 height 10
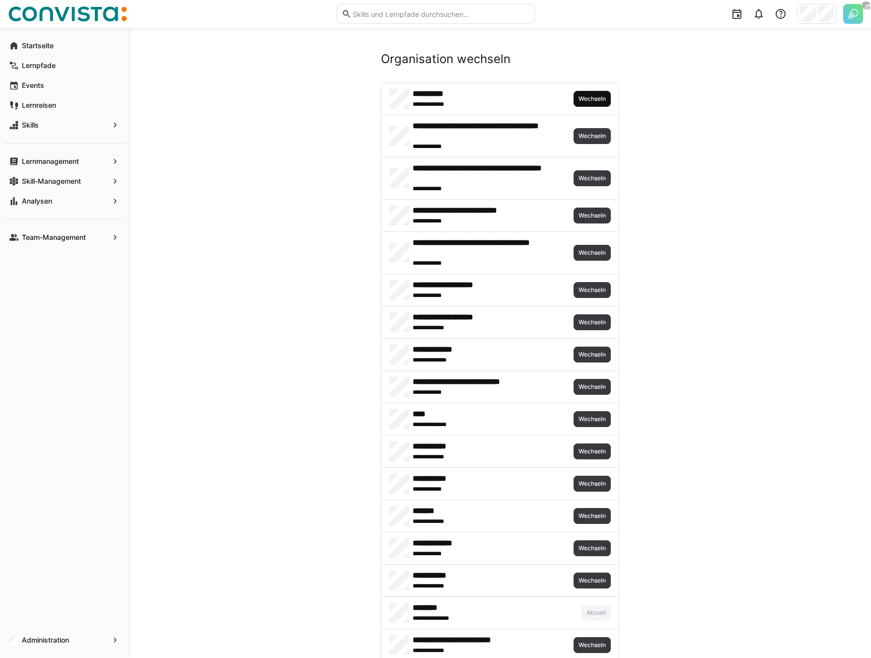
click at [590, 99] on span "Wechseln" at bounding box center [592, 99] width 29 height 8
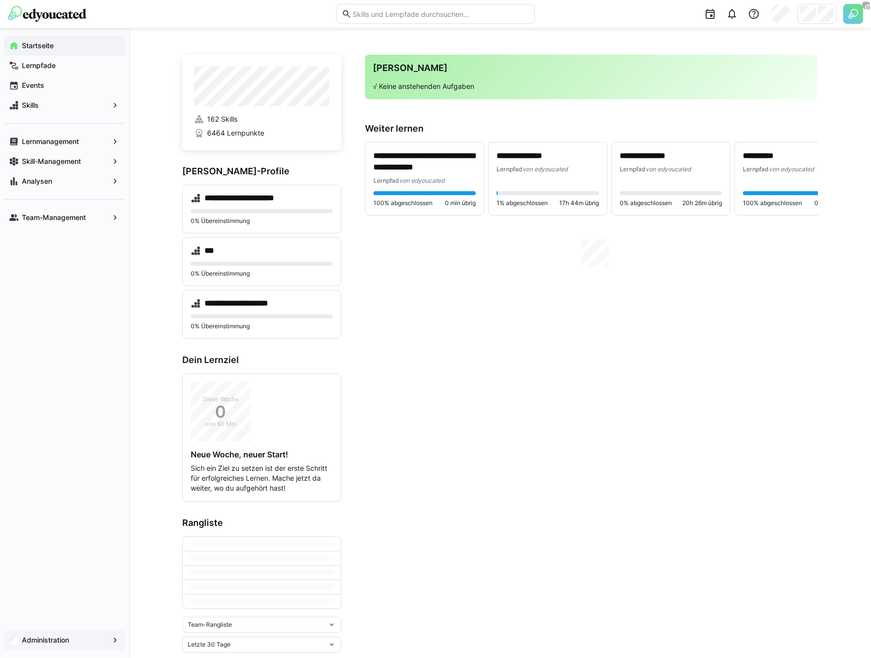
click at [0, 0] on app-navigation-label "Administration" at bounding box center [0, 0] width 0 height 0
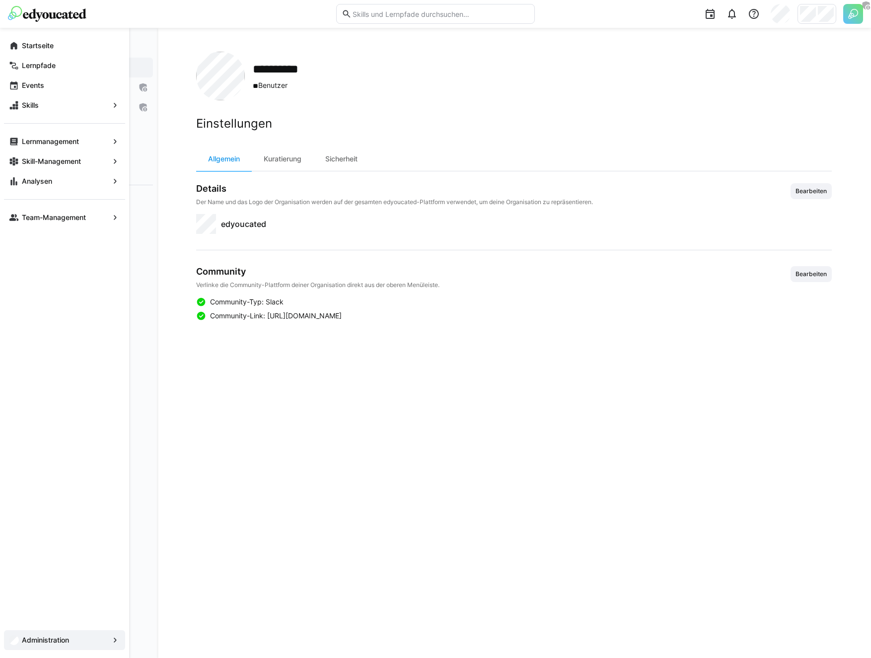
click at [186, 91] on div "**********" at bounding box center [514, 343] width 714 height 630
